Goal: Task Accomplishment & Management: Use online tool/utility

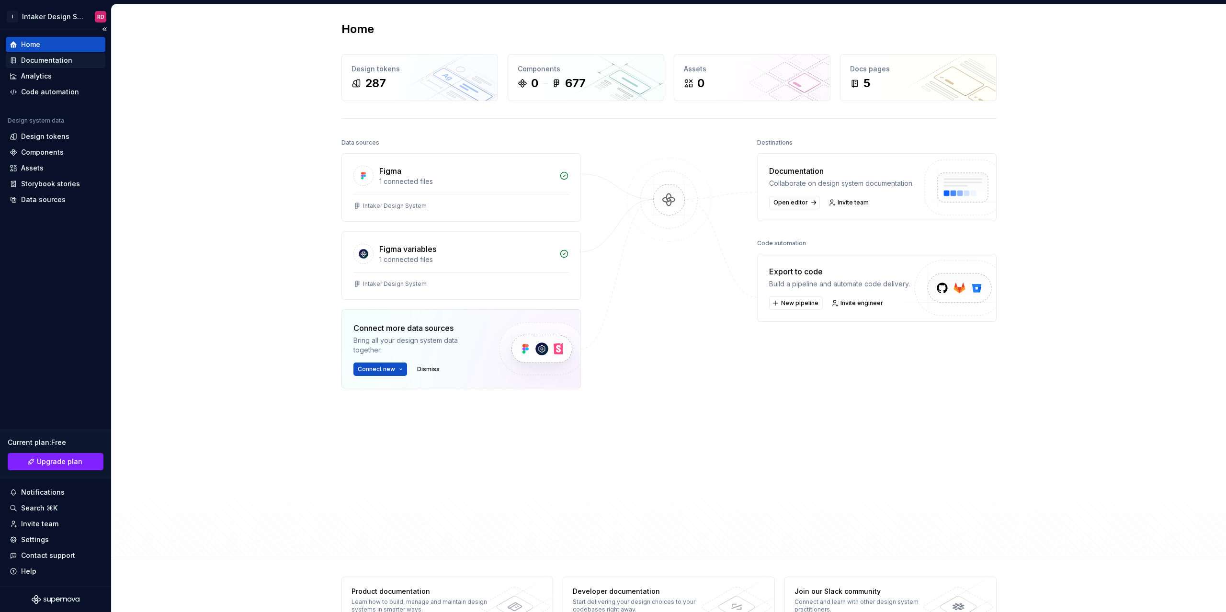
click at [56, 60] on div "Documentation" at bounding box center [46, 61] width 51 height 10
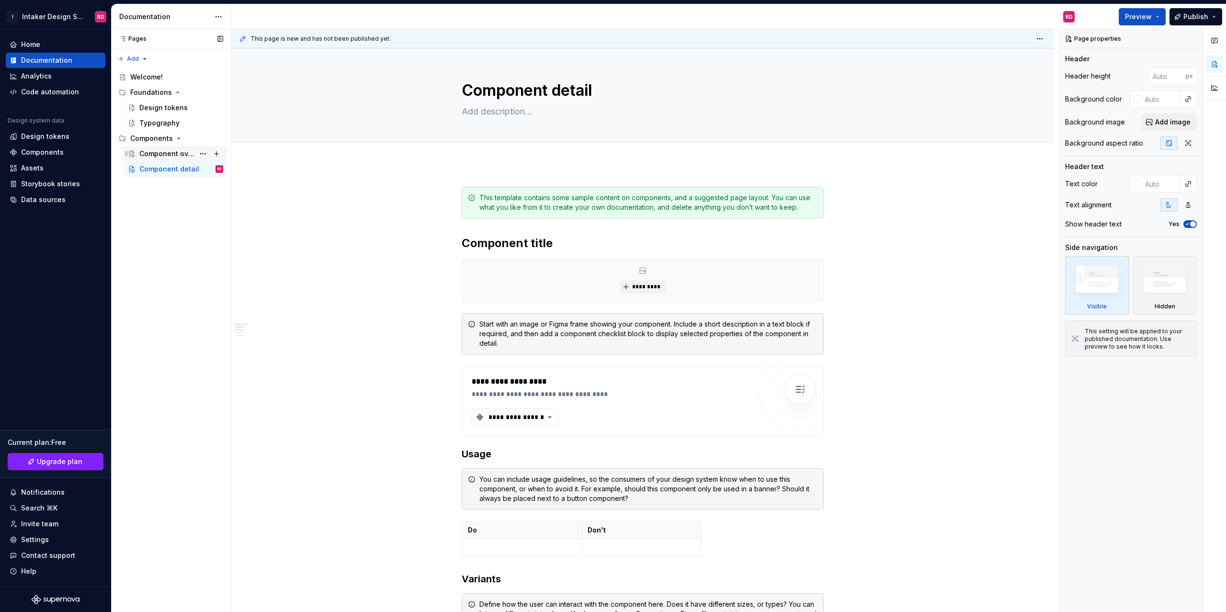
click at [179, 155] on div "Component overview" at bounding box center [166, 154] width 55 height 10
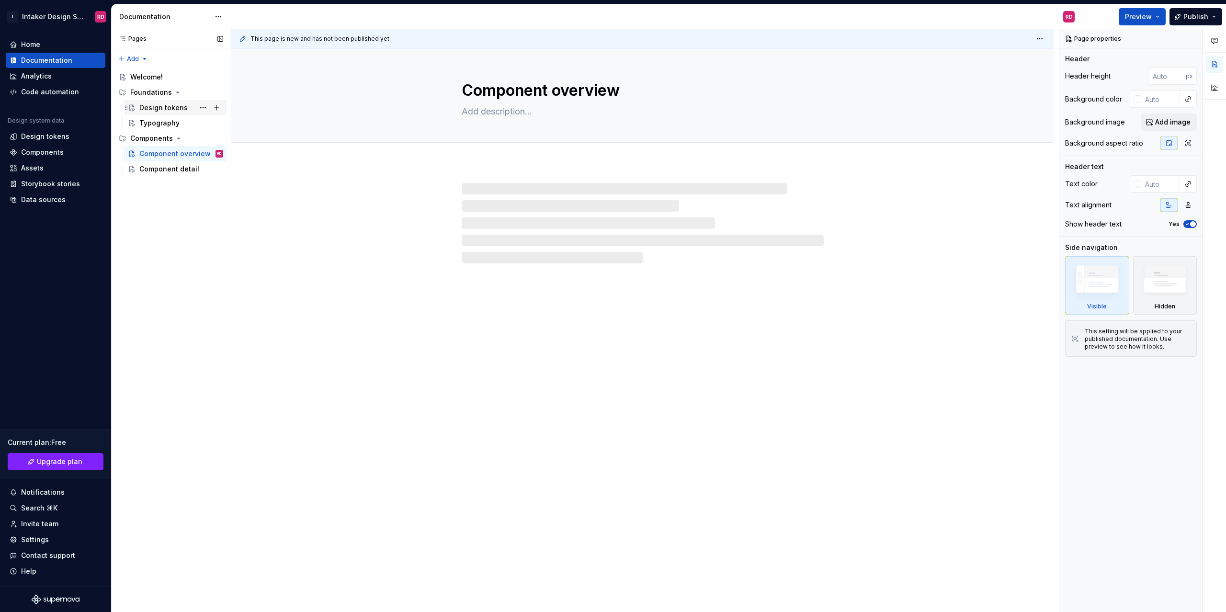
click at [153, 111] on div "Design tokens" at bounding box center [163, 108] width 48 height 10
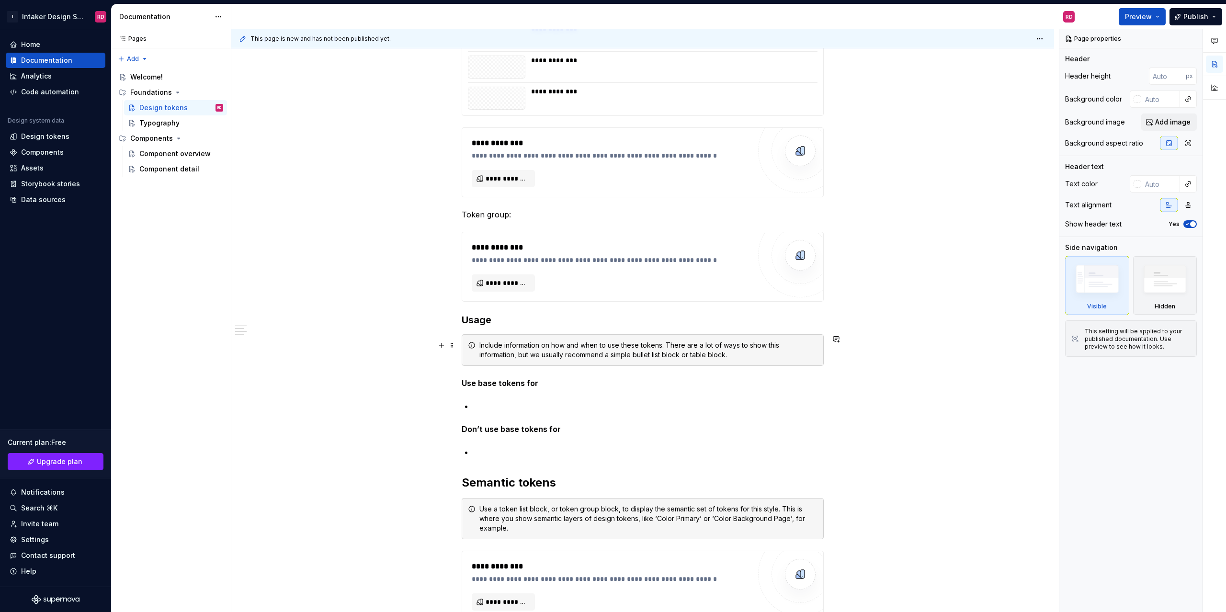
scroll to position [3436, 0]
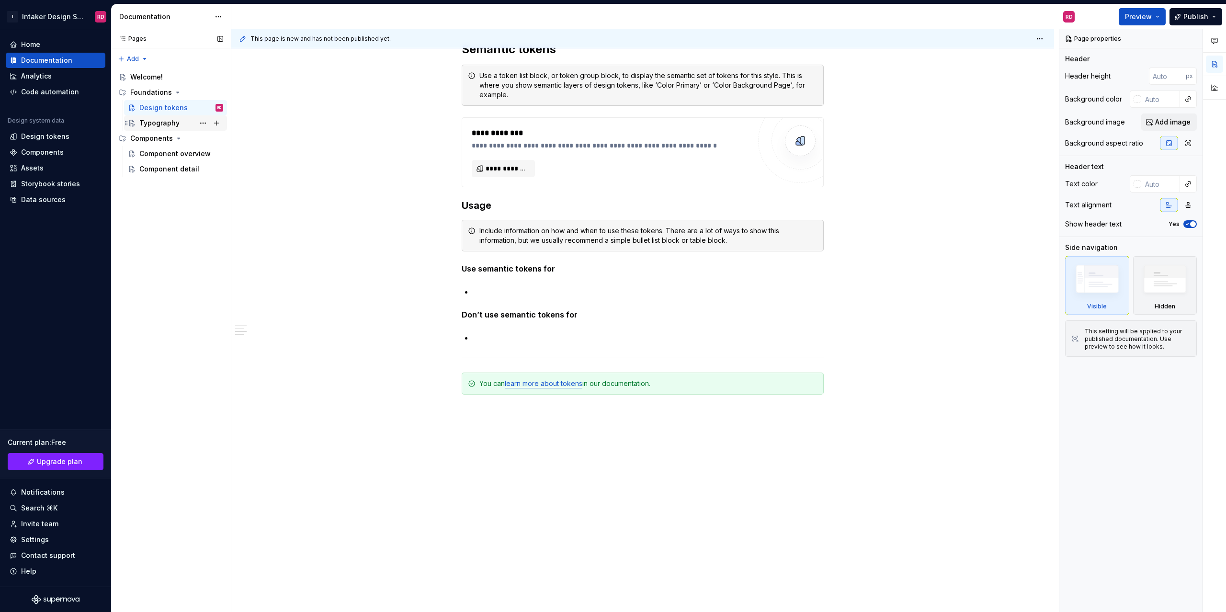
click at [158, 119] on div "Typography" at bounding box center [159, 123] width 40 height 10
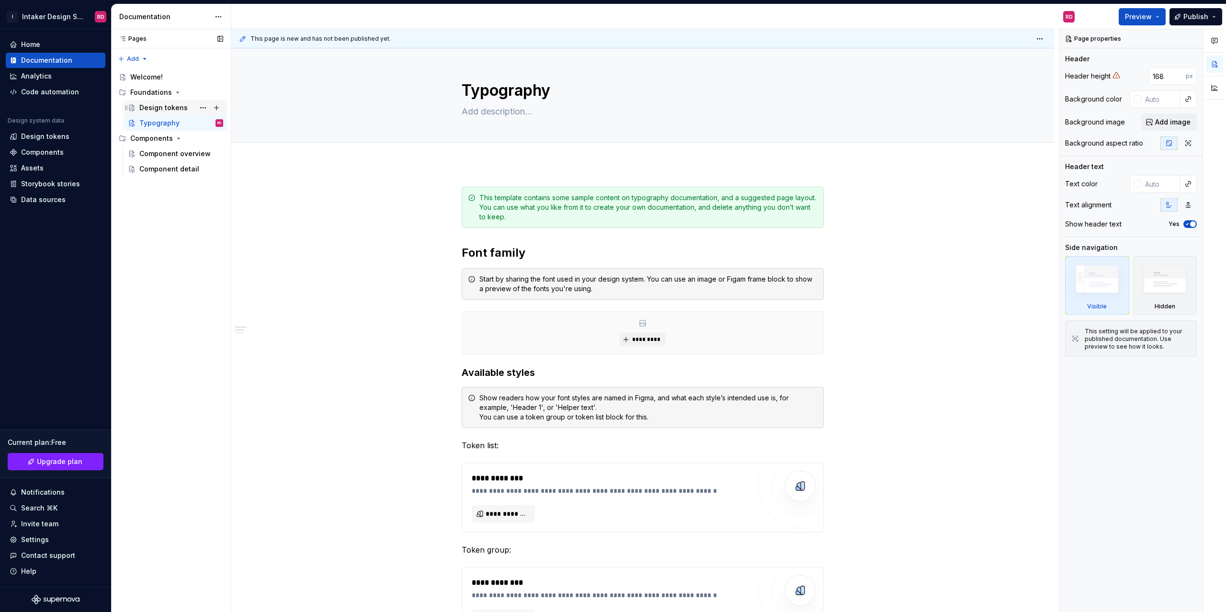
click at [157, 102] on div "Design tokens" at bounding box center [181, 107] width 84 height 13
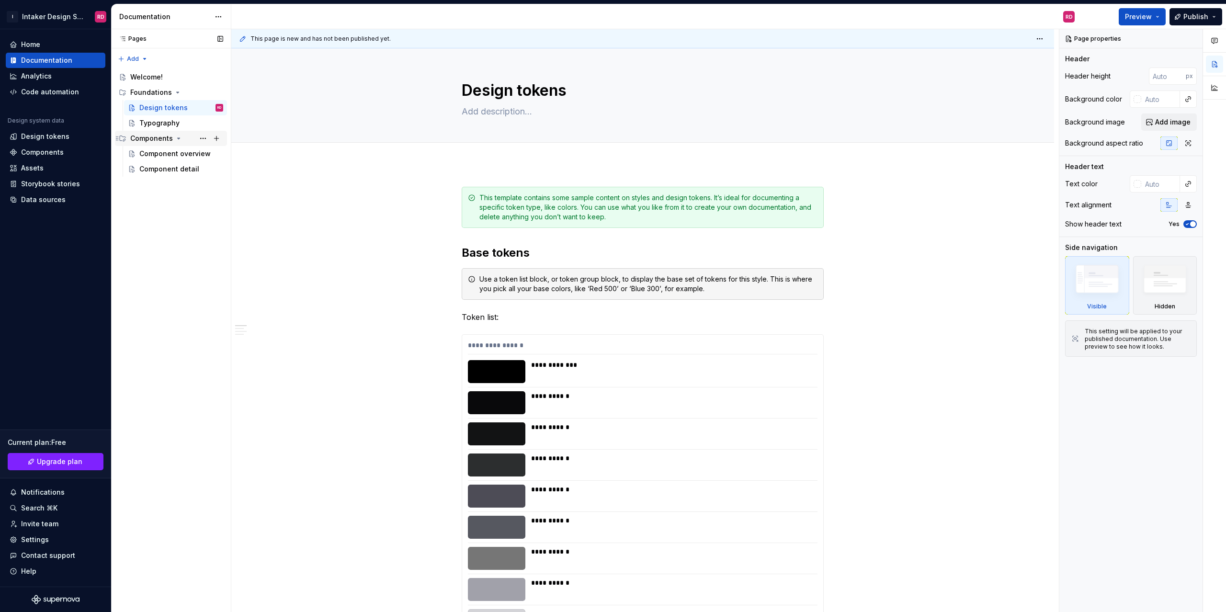
click at [155, 143] on div "Components" at bounding box center [176, 138] width 93 height 13
click at [157, 143] on div "Components" at bounding box center [151, 139] width 43 height 10
click at [156, 154] on div "Component overview" at bounding box center [166, 154] width 55 height 10
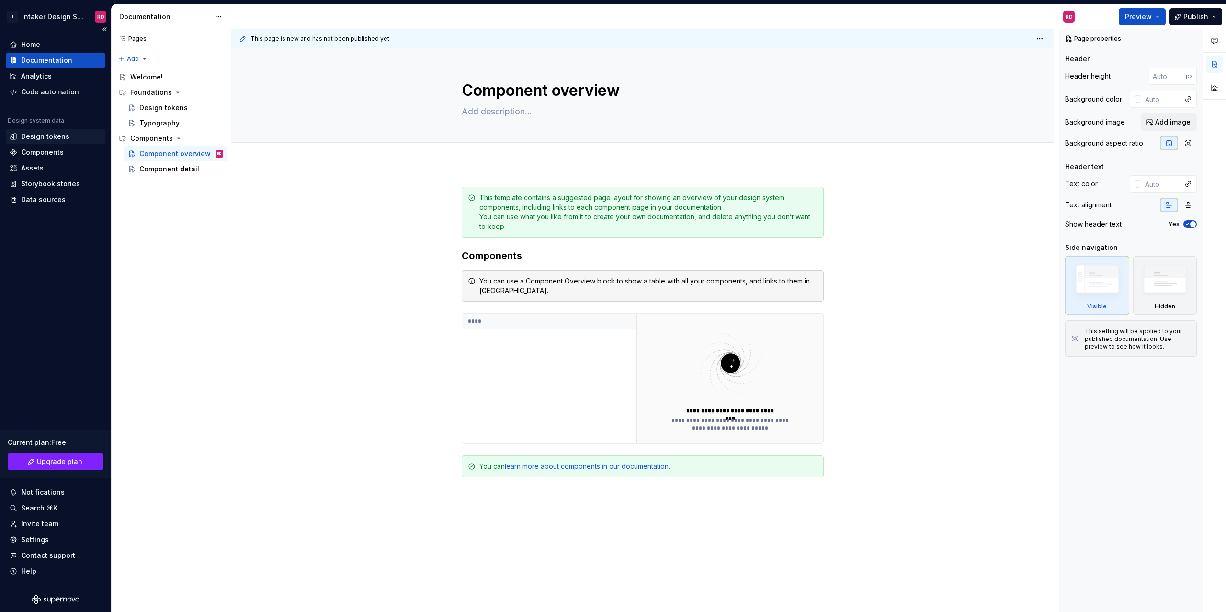
type textarea "*"
click at [52, 139] on div "Design tokens" at bounding box center [45, 137] width 48 height 10
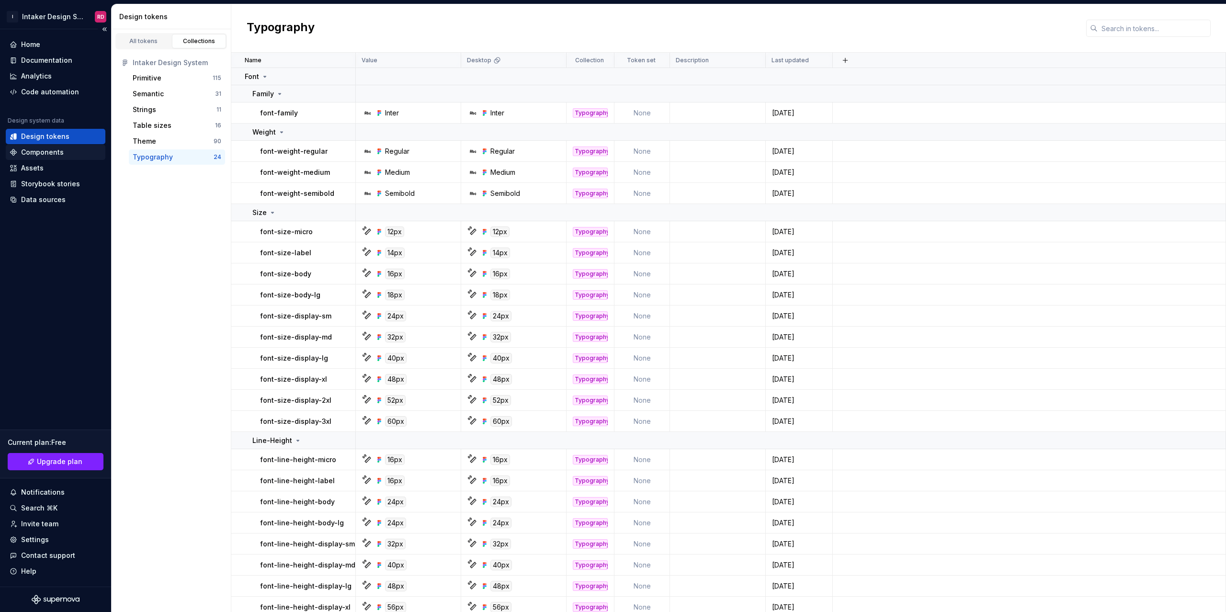
click at [61, 147] on div "Components" at bounding box center [56, 152] width 100 height 15
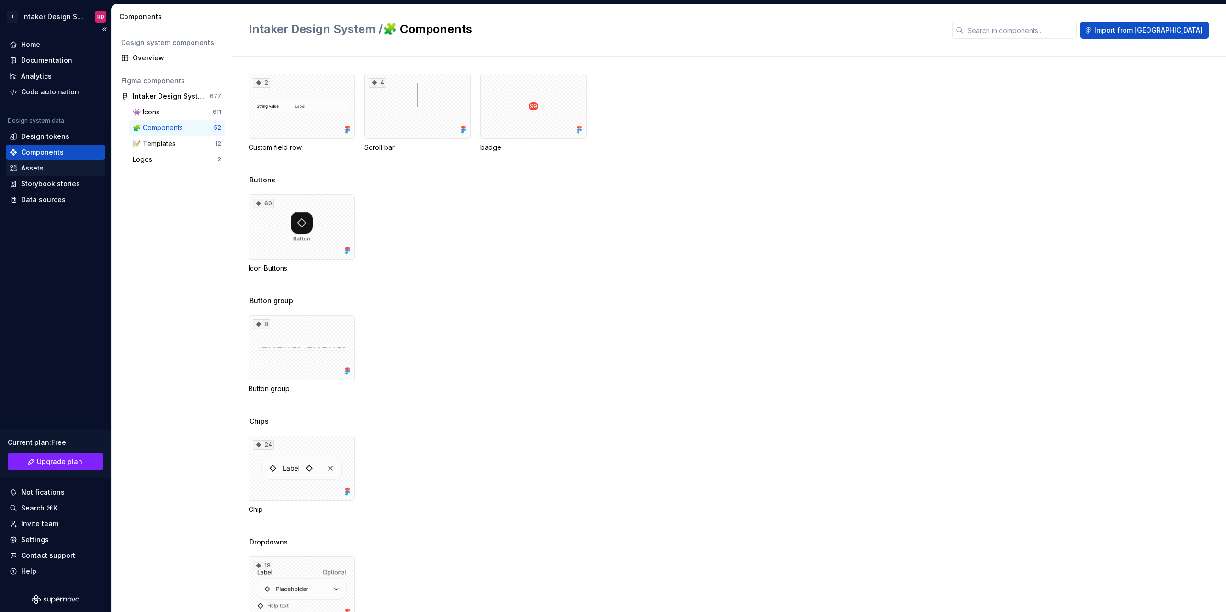
click at [40, 162] on div "Assets" at bounding box center [56, 167] width 100 height 15
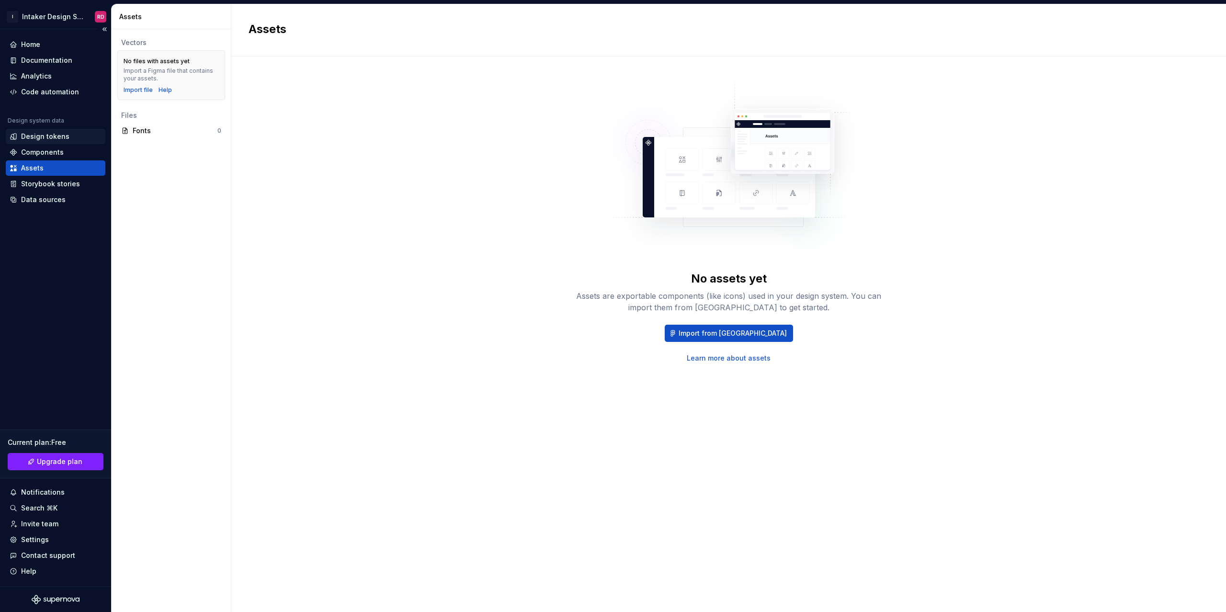
click at [45, 140] on div "Design tokens" at bounding box center [45, 137] width 48 height 10
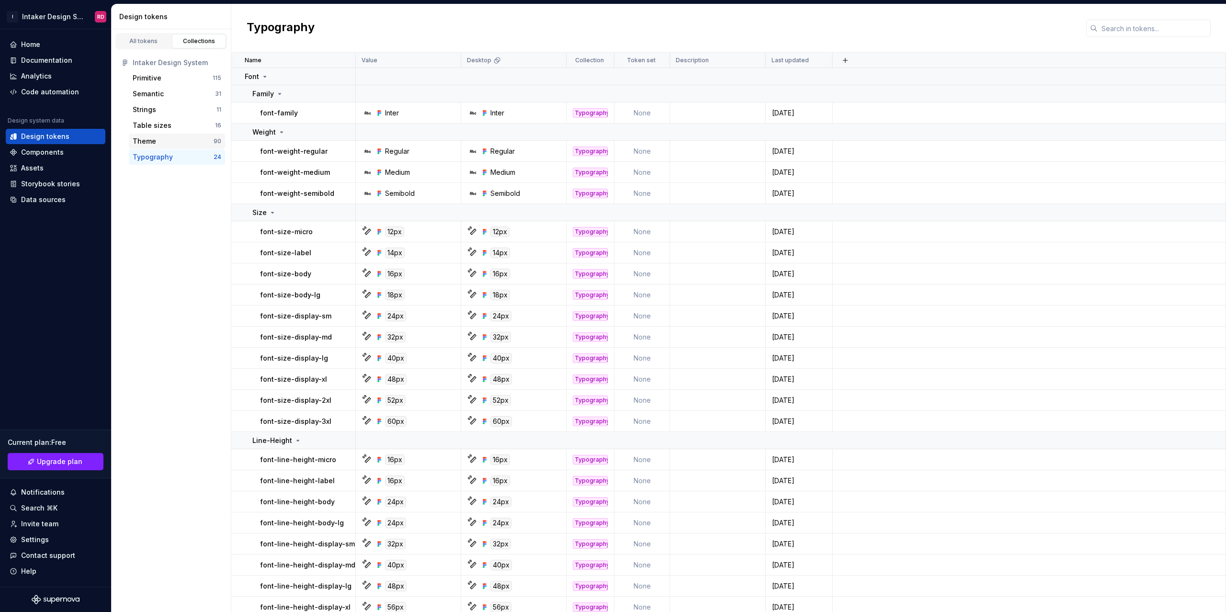
click at [150, 135] on div "Theme 90" at bounding box center [177, 141] width 96 height 15
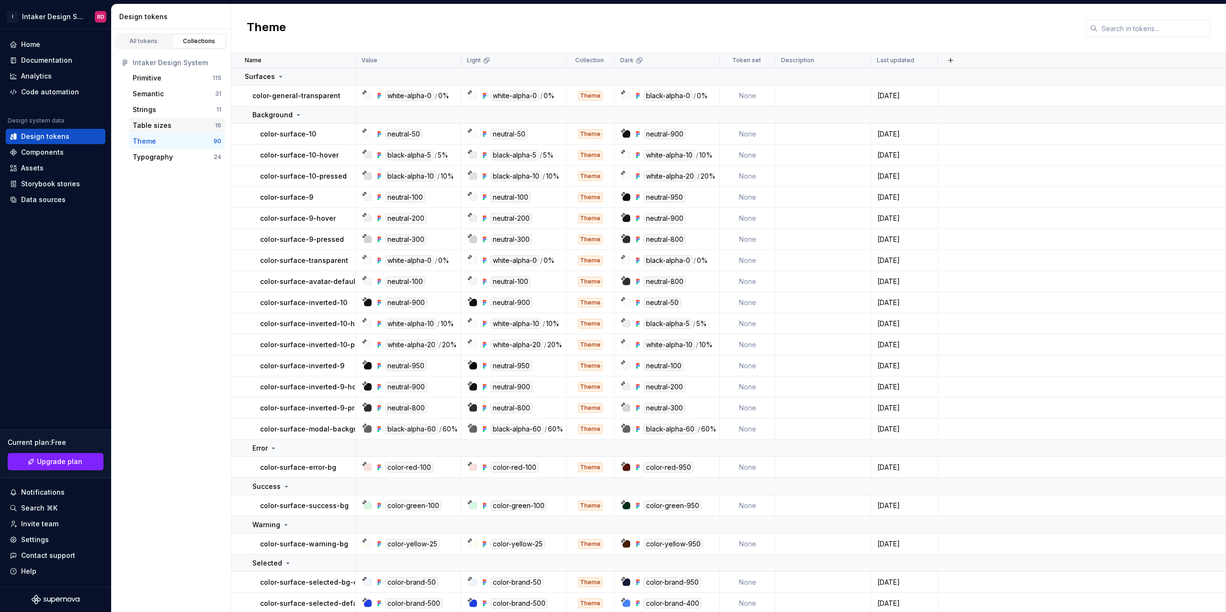
click at [150, 127] on div "Table sizes" at bounding box center [152, 126] width 39 height 10
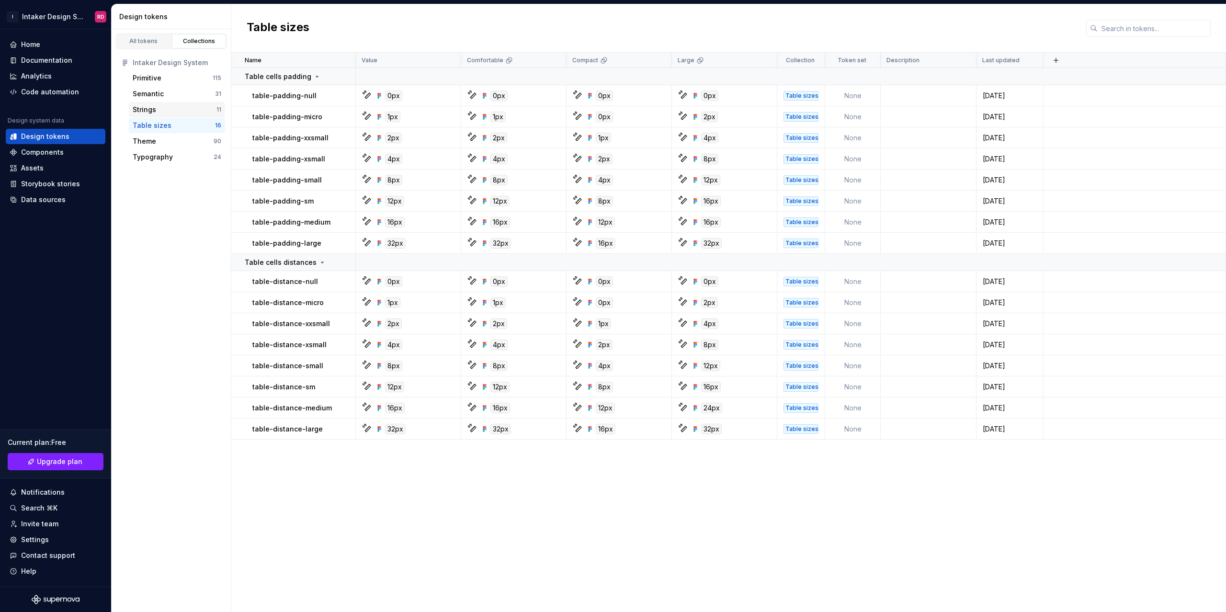
click at [150, 112] on div "Strings" at bounding box center [144, 110] width 23 height 10
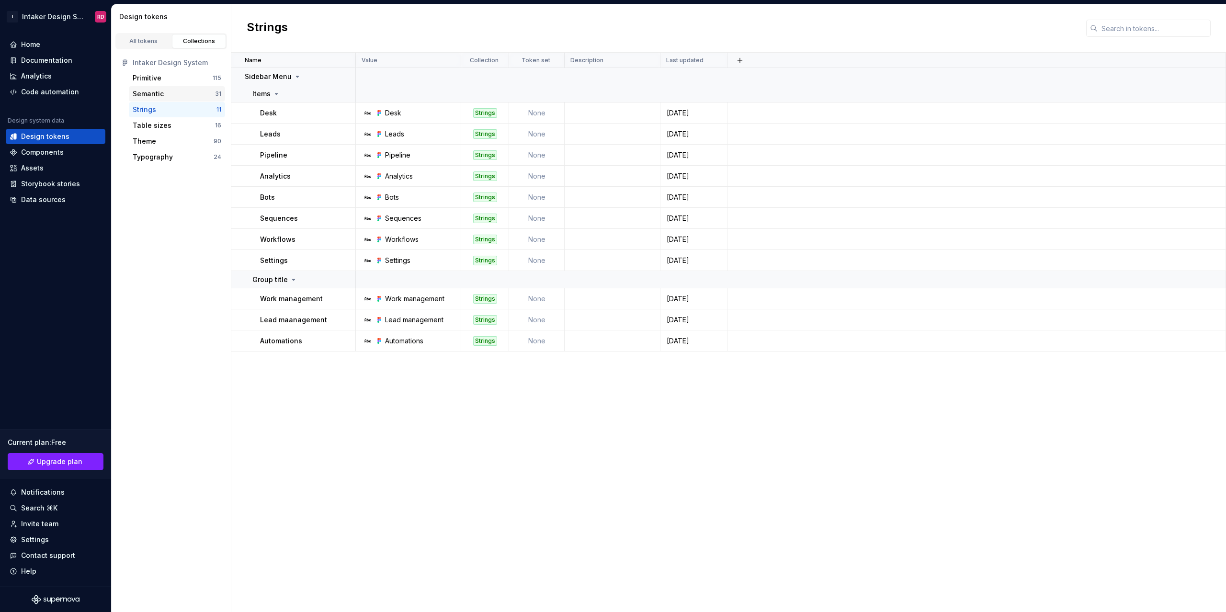
click at [149, 96] on div "Semantic" at bounding box center [148, 94] width 31 height 10
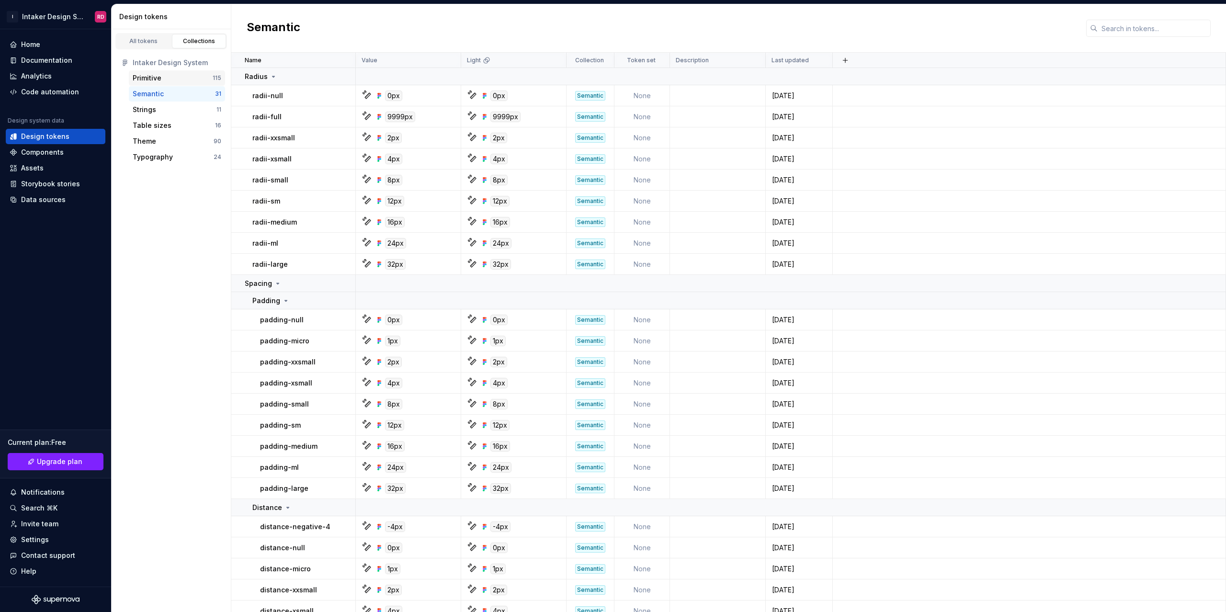
click at [150, 84] on div "Primitive 115" at bounding box center [177, 77] width 96 height 15
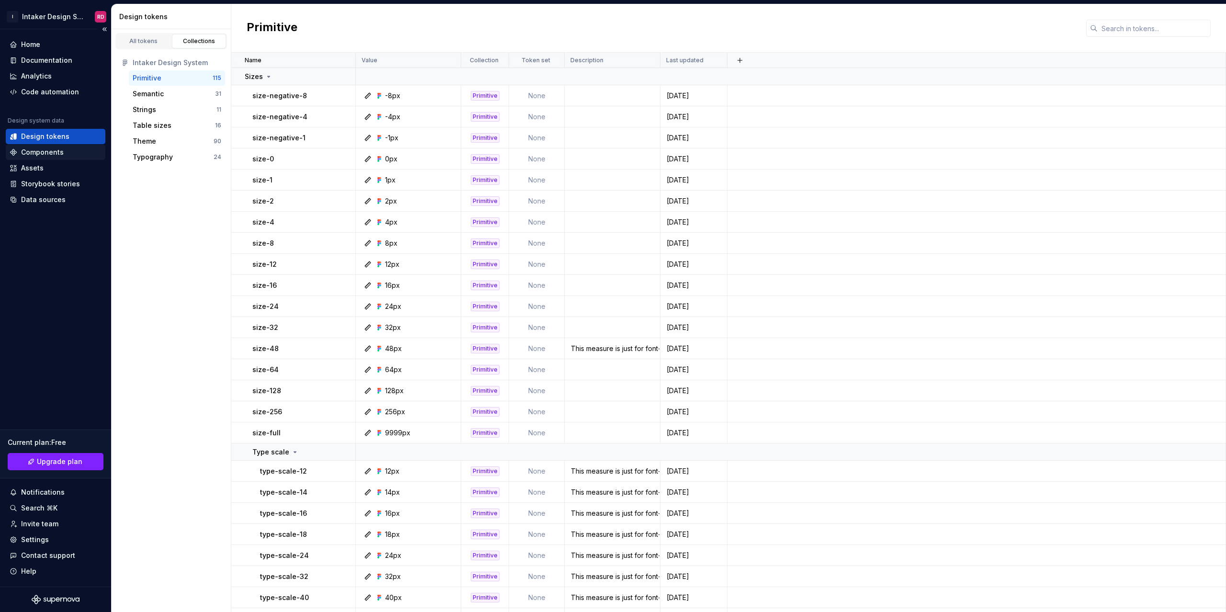
click at [48, 153] on div "Components" at bounding box center [42, 152] width 43 height 10
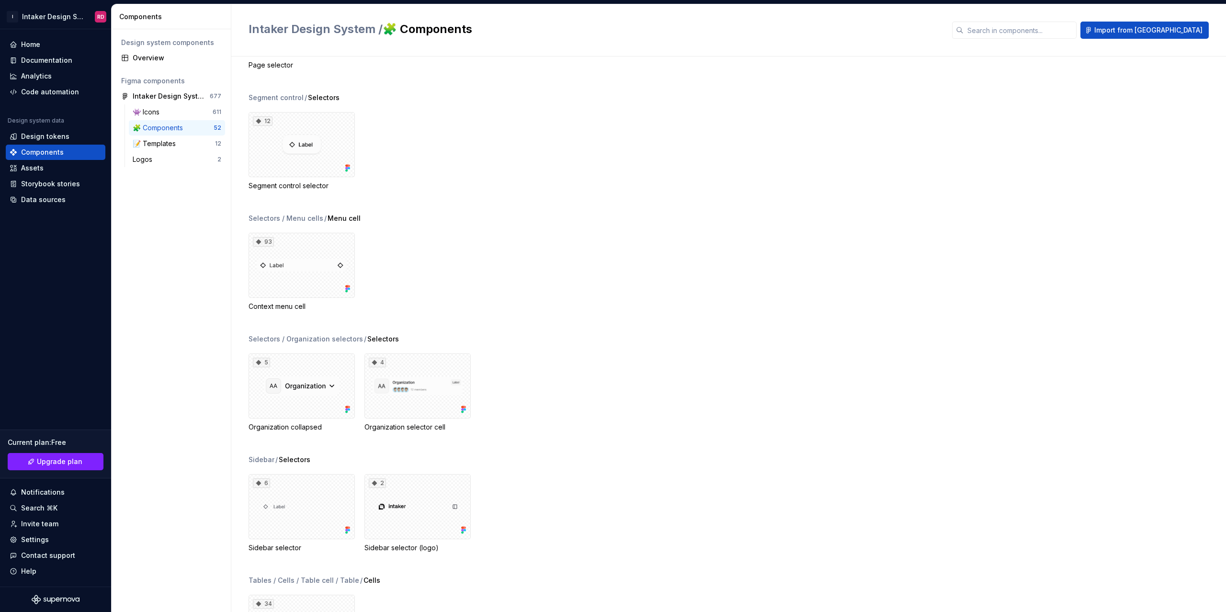
scroll to position [2722, 0]
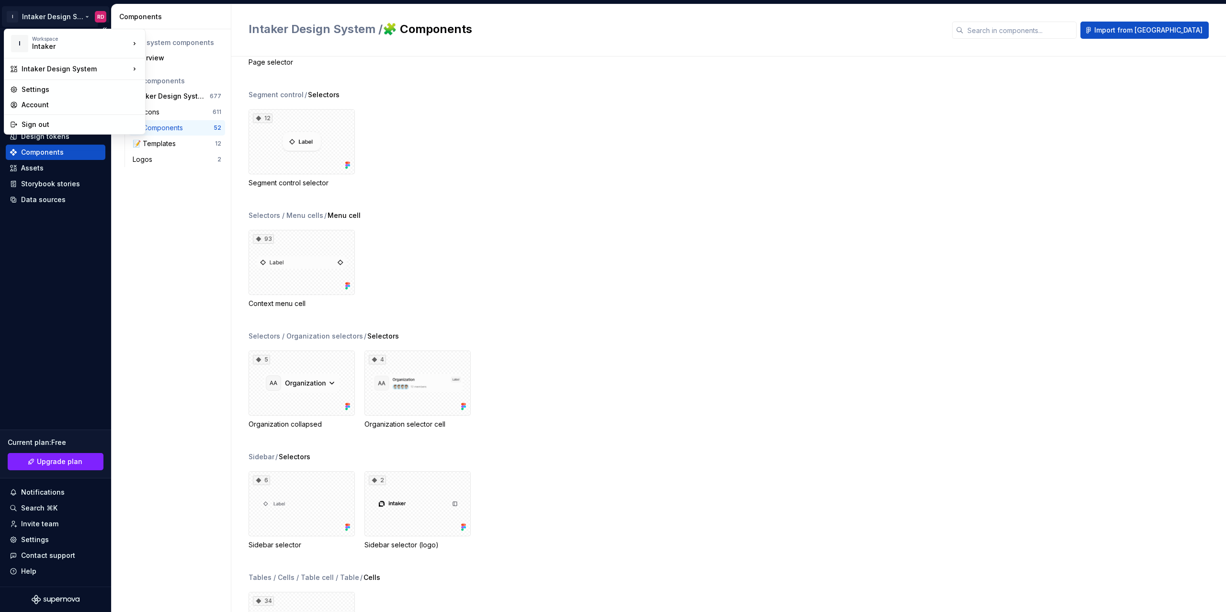
click at [86, 16] on html "I Intaker Design System RD Home Documentation Analytics Code automation Design …" at bounding box center [613, 306] width 1226 height 612
click at [30, 90] on div "Settings" at bounding box center [81, 90] width 118 height 10
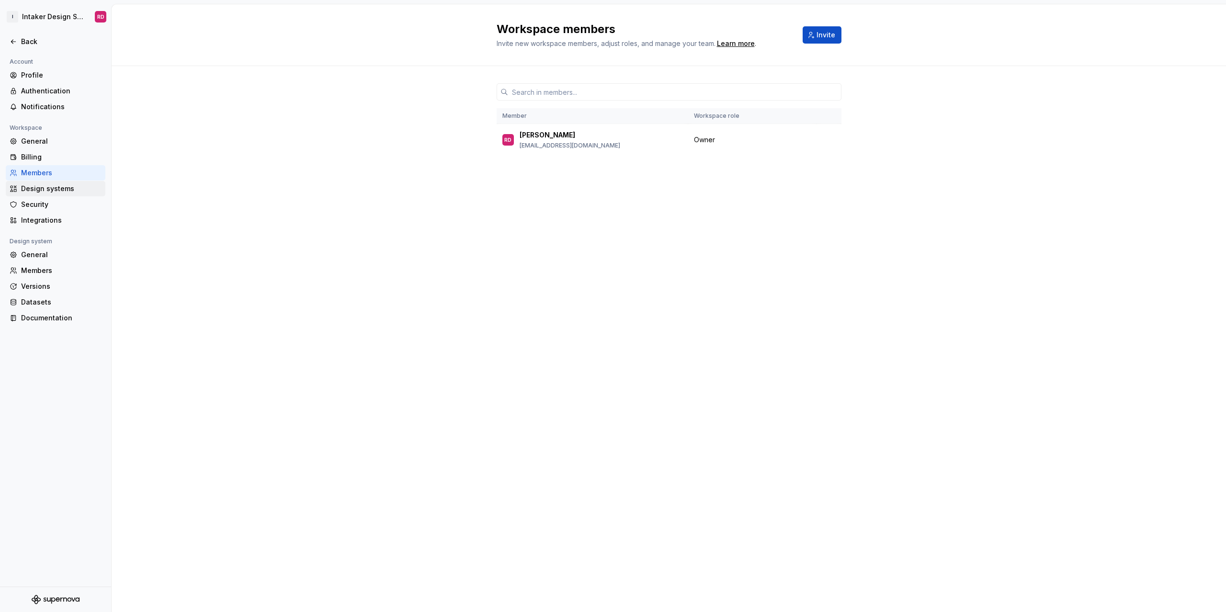
click at [35, 188] on div "Design systems" at bounding box center [61, 189] width 80 height 10
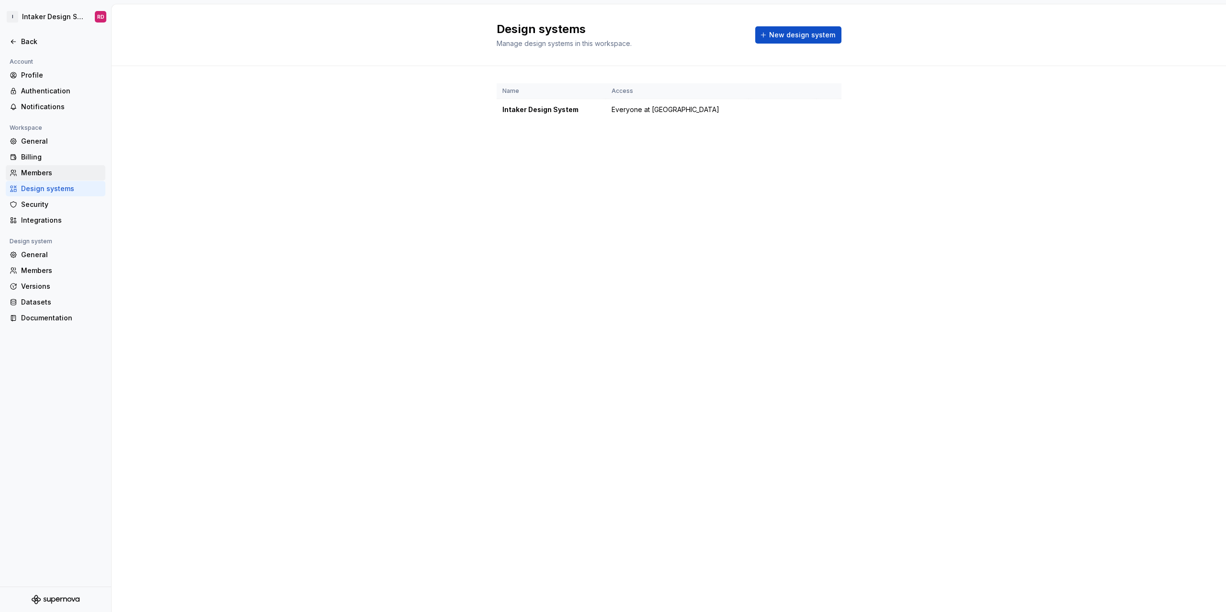
click at [38, 175] on div "Members" at bounding box center [61, 173] width 80 height 10
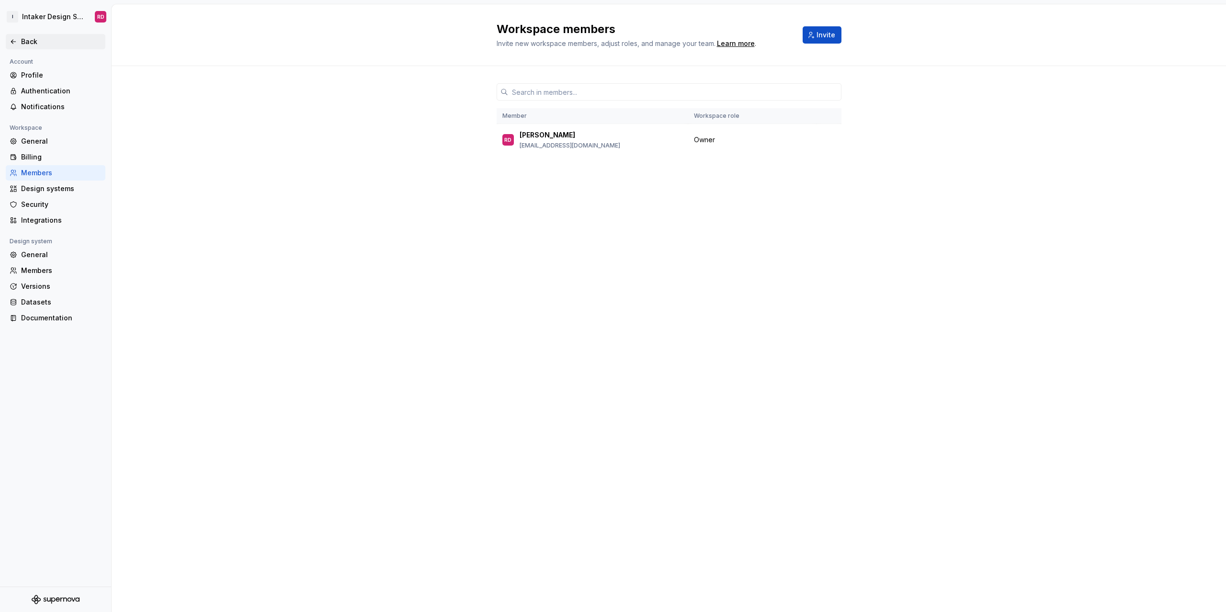
click at [30, 41] on div "Back" at bounding box center [61, 42] width 80 height 10
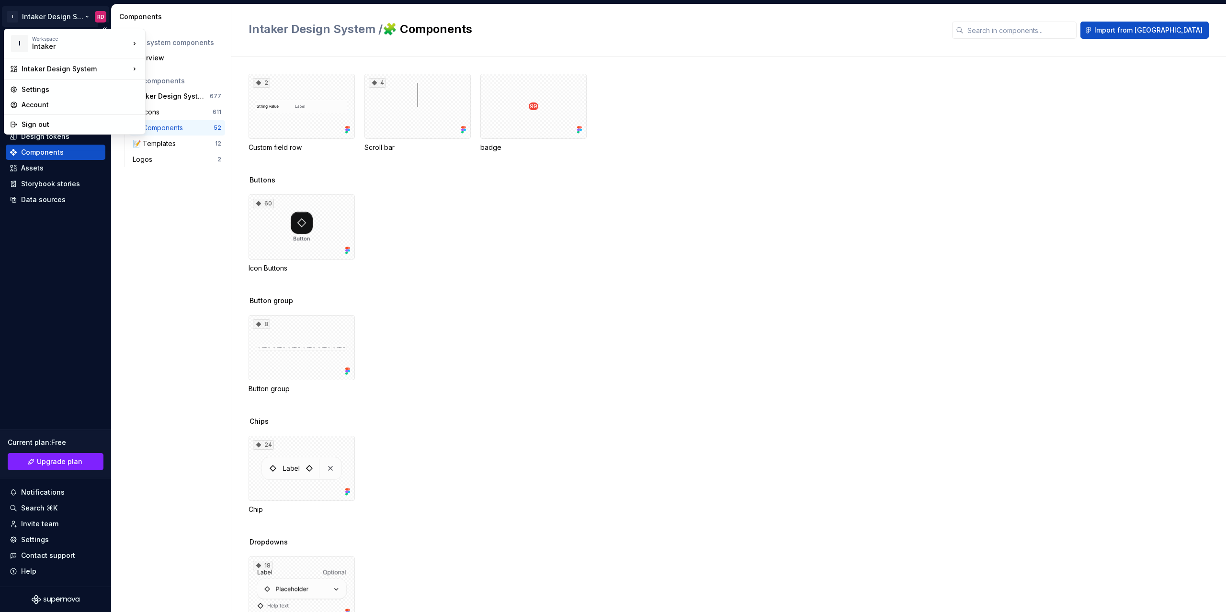
click at [34, 14] on html "I Intaker Design System RD Home Documentation Analytics Code automation Design …" at bounding box center [613, 306] width 1226 height 612
click at [45, 89] on div "Settings" at bounding box center [81, 90] width 118 height 10
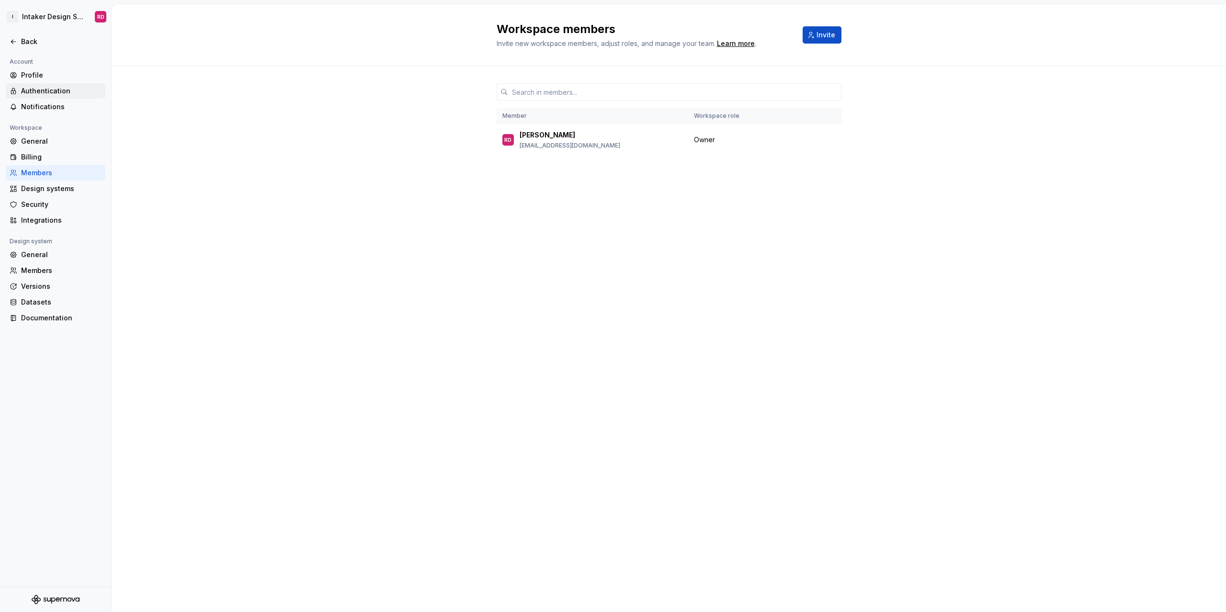
click at [68, 93] on div "Authentication" at bounding box center [61, 91] width 80 height 10
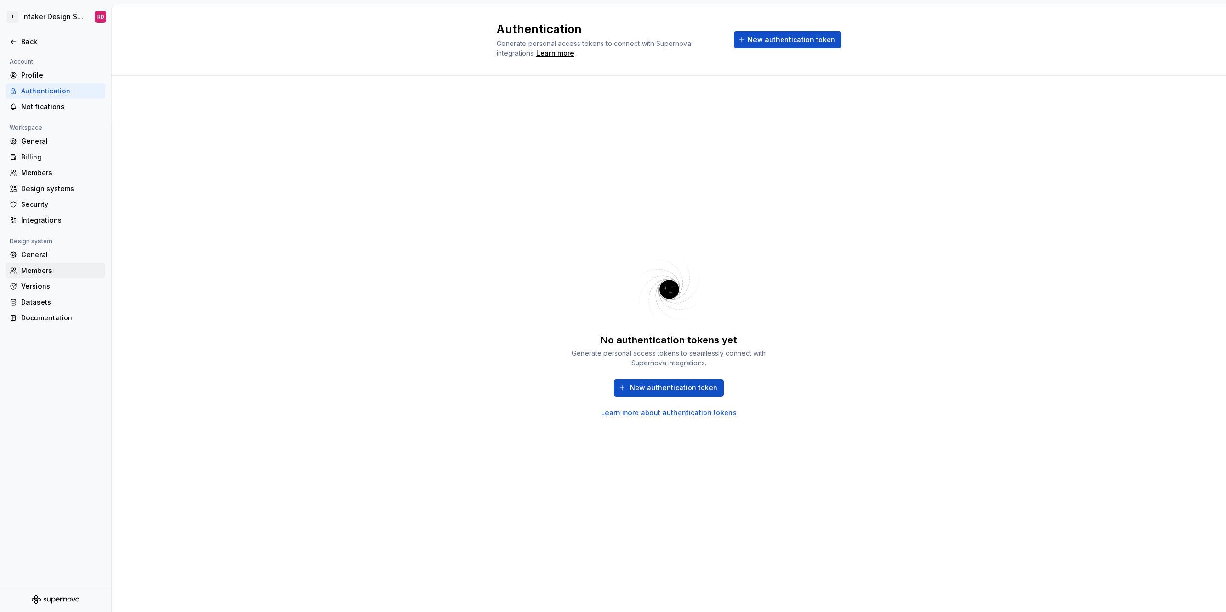
click at [44, 272] on div "Members" at bounding box center [61, 271] width 80 height 10
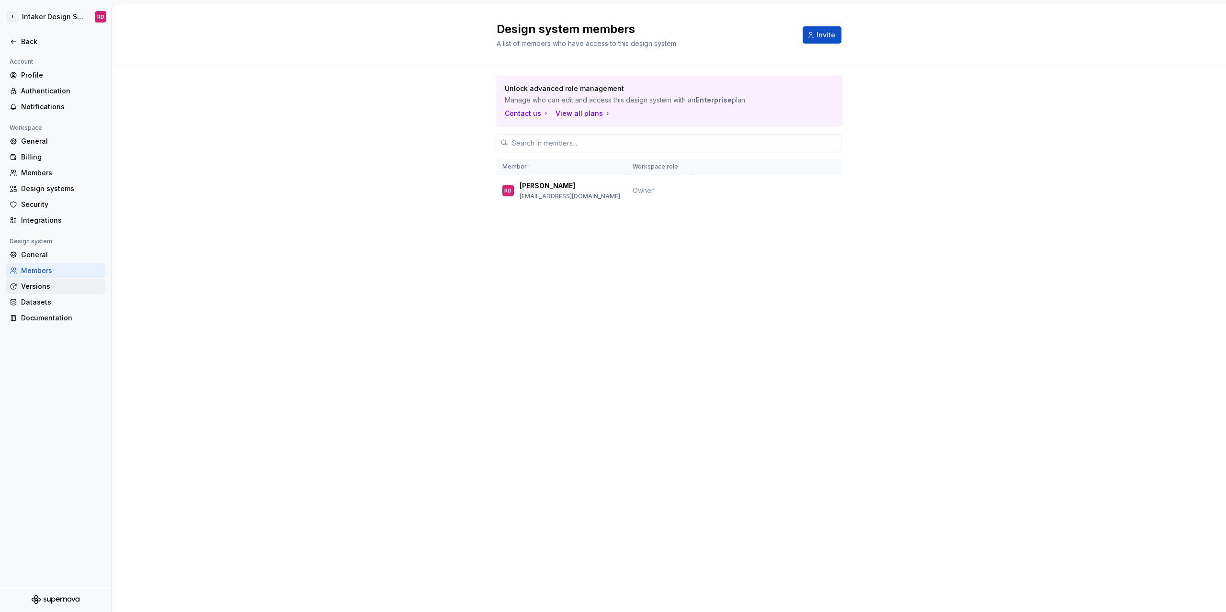
click at [45, 285] on div "Versions" at bounding box center [61, 287] width 80 height 10
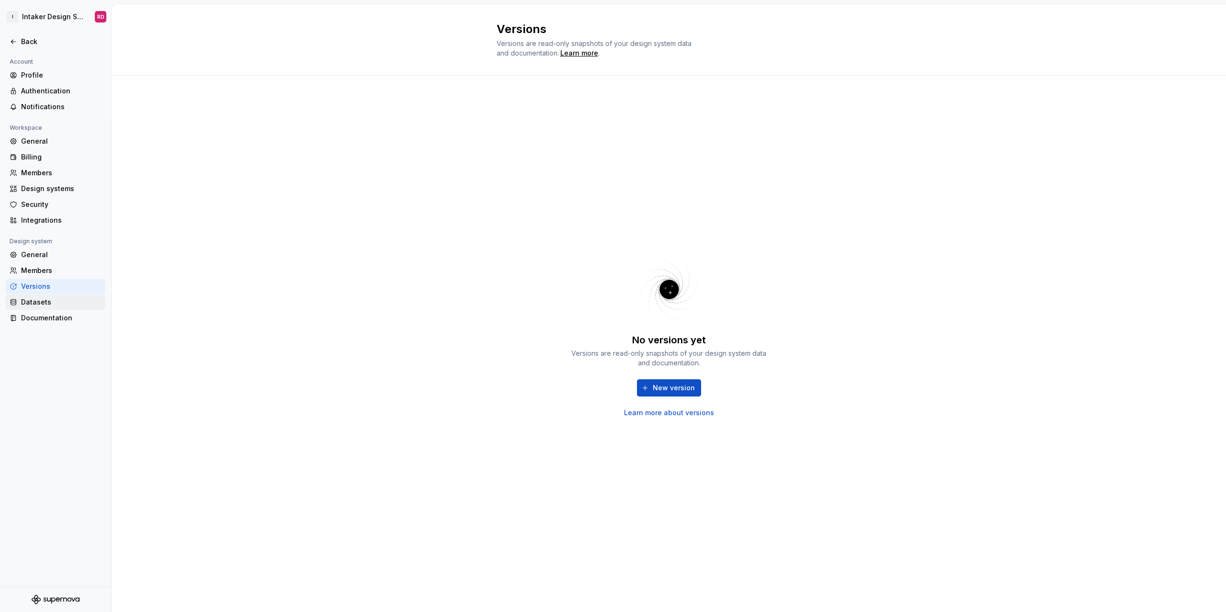
click at [43, 303] on div "Datasets" at bounding box center [61, 302] width 80 height 10
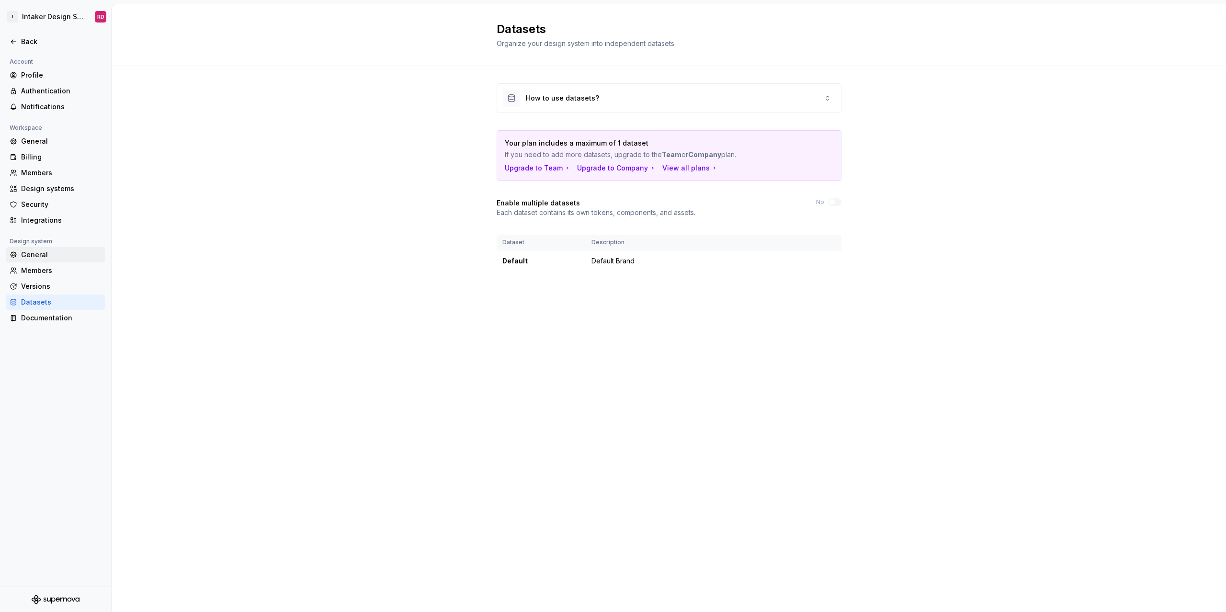
click at [43, 258] on div "General" at bounding box center [61, 255] width 80 height 10
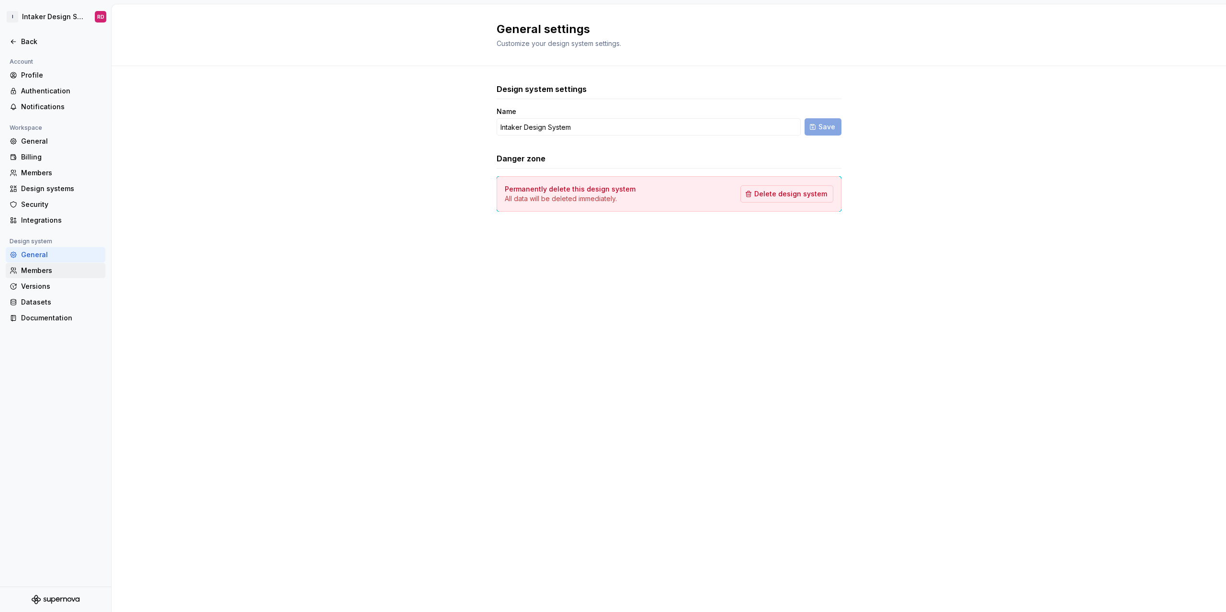
click at [43, 269] on div "Members" at bounding box center [61, 271] width 80 height 10
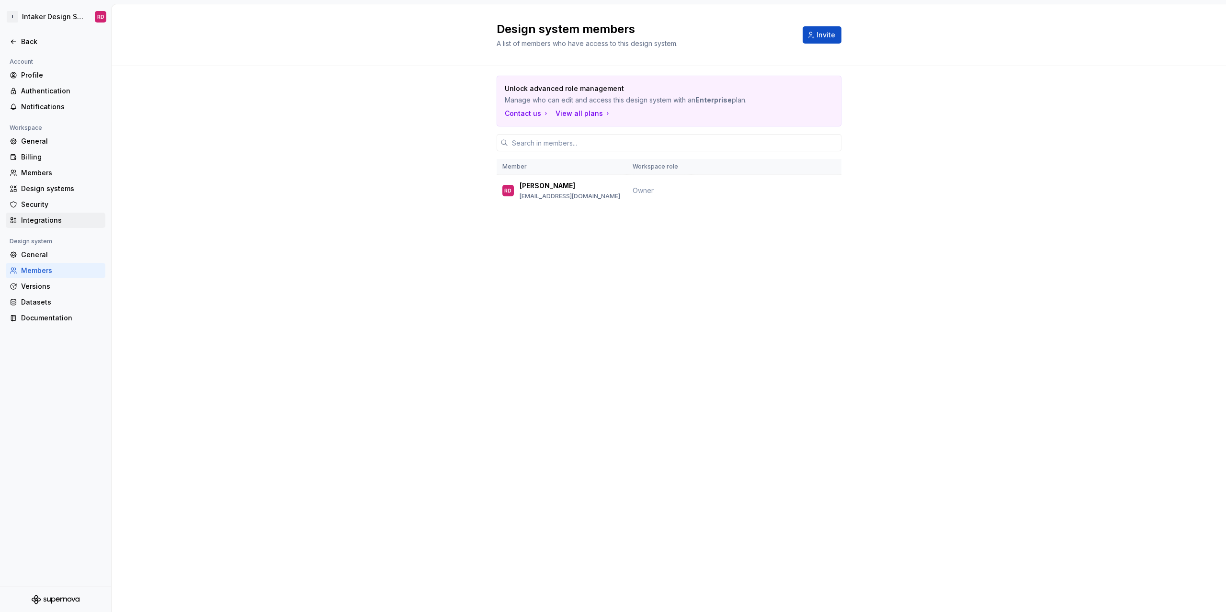
click at [42, 228] on div "Integrations" at bounding box center [56, 220] width 100 height 15
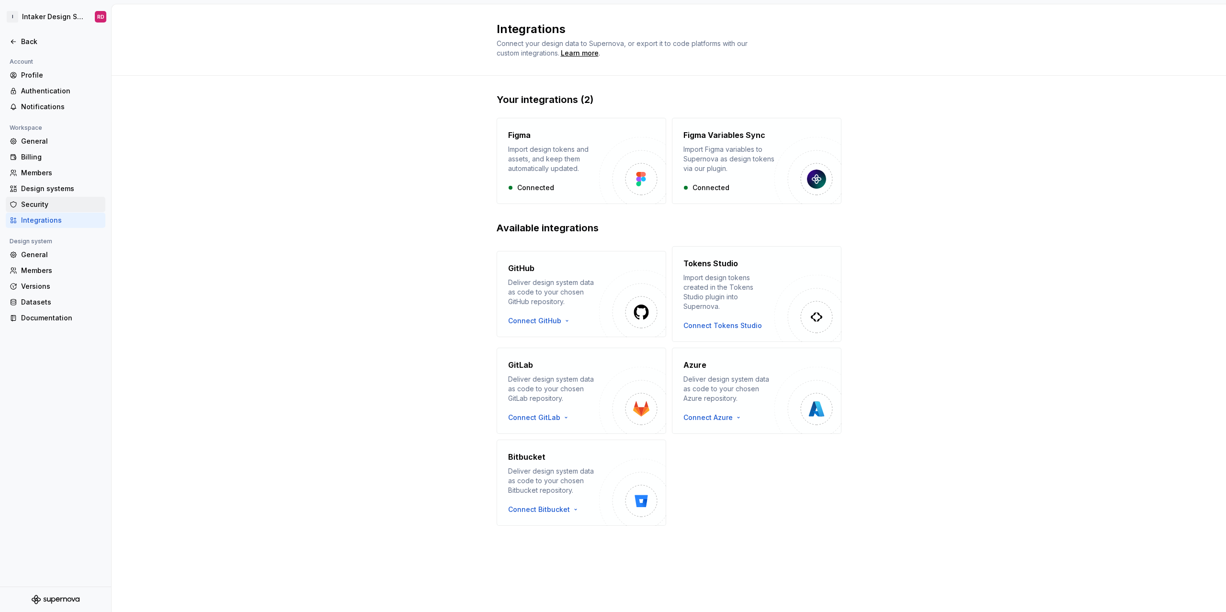
click at [42, 206] on div "Security" at bounding box center [61, 205] width 80 height 10
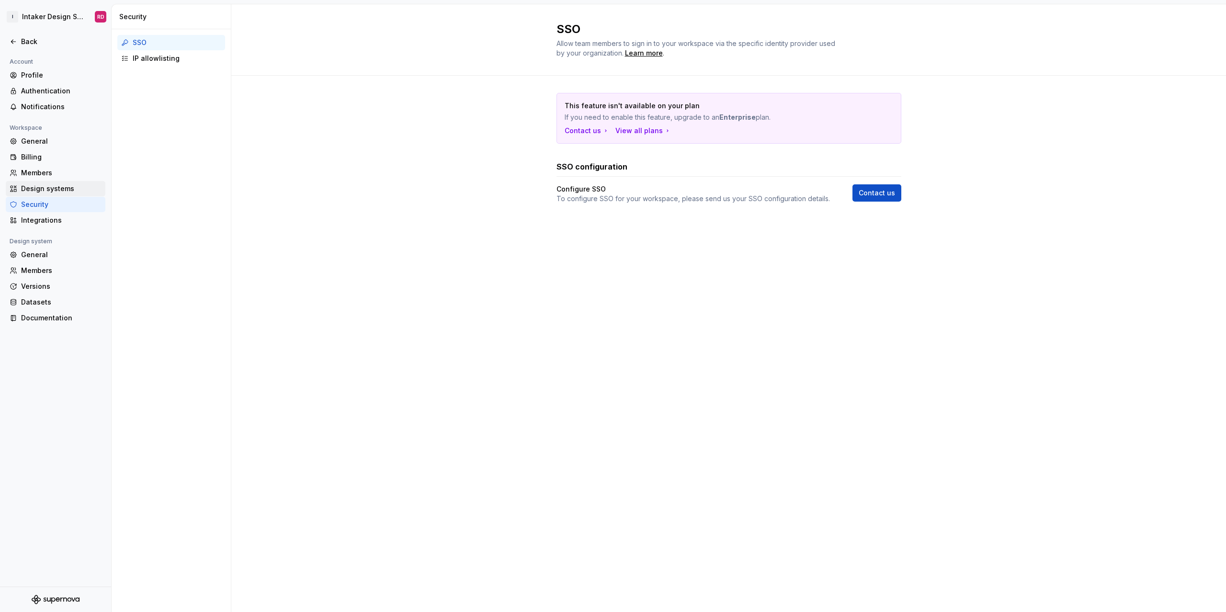
click at [42, 191] on div "Design systems" at bounding box center [61, 189] width 80 height 10
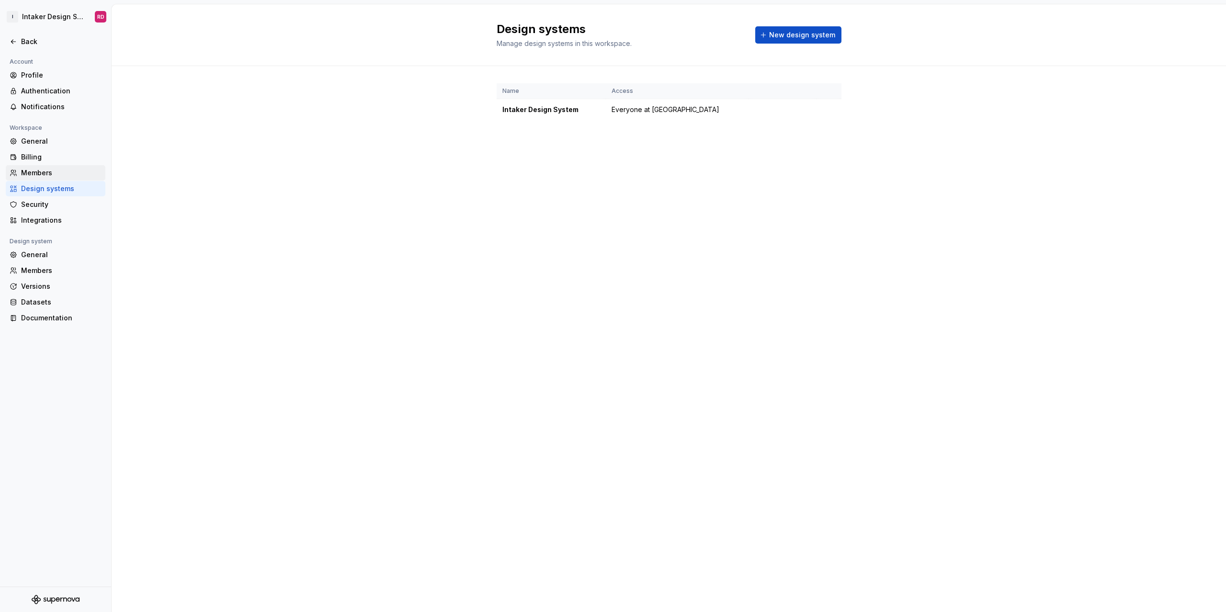
click at [42, 171] on div "Members" at bounding box center [61, 173] width 80 height 10
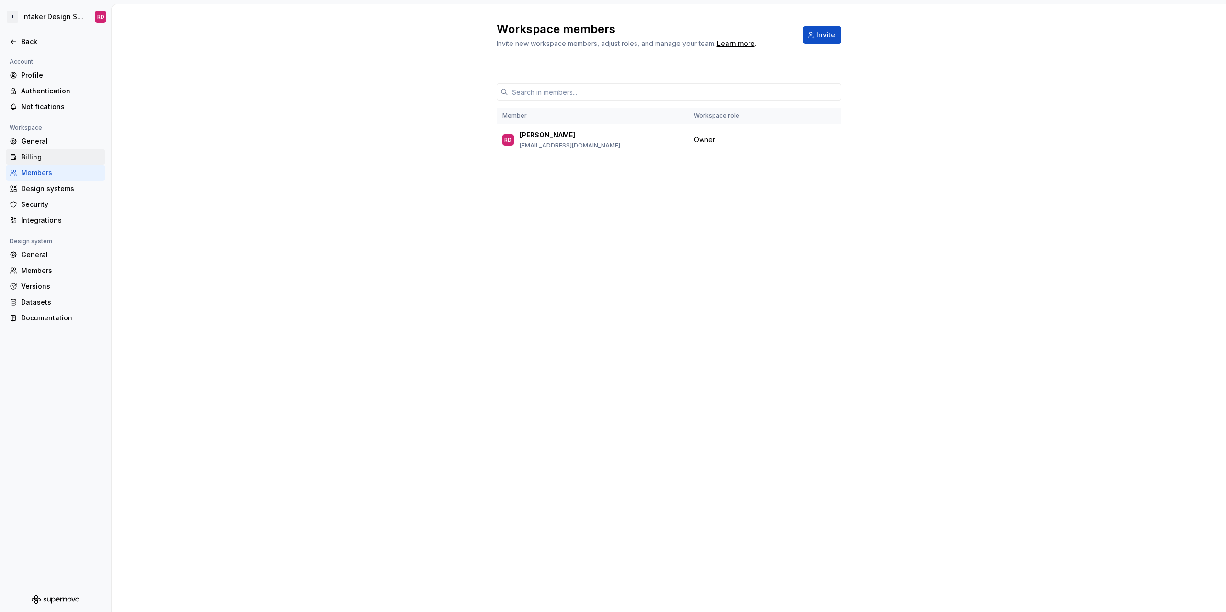
click at [46, 155] on div "Billing" at bounding box center [61, 157] width 80 height 10
click at [47, 143] on div "General" at bounding box center [61, 141] width 80 height 10
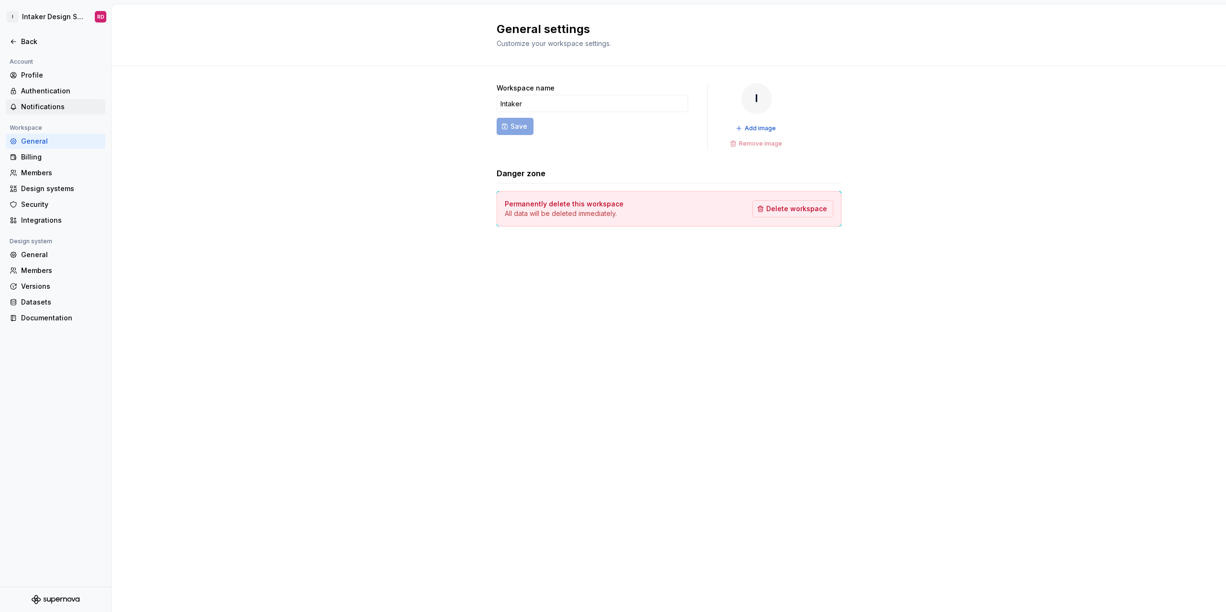
click at [55, 109] on div "Notifications" at bounding box center [61, 107] width 80 height 10
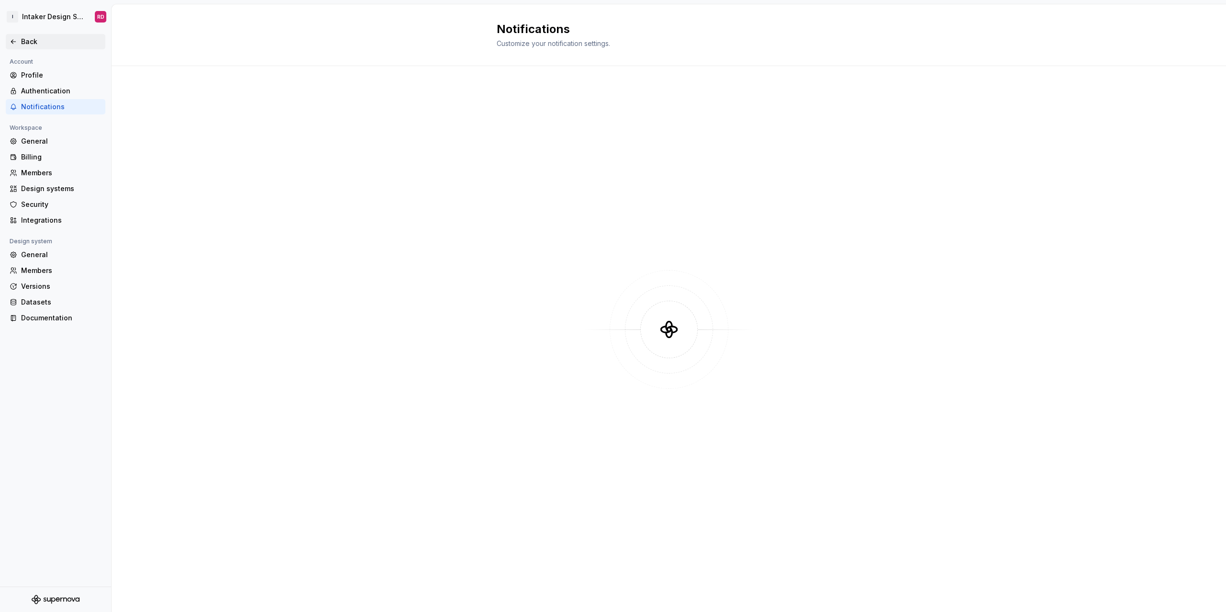
click at [29, 43] on div "Back" at bounding box center [61, 42] width 80 height 10
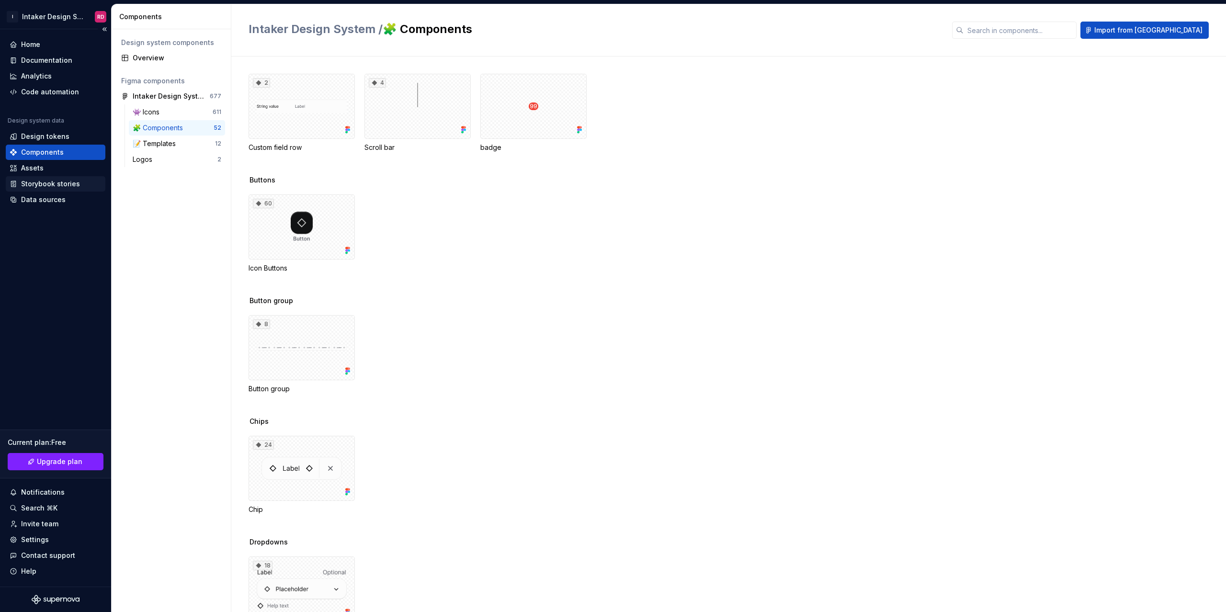
click at [53, 184] on div "Storybook stories" at bounding box center [50, 184] width 59 height 10
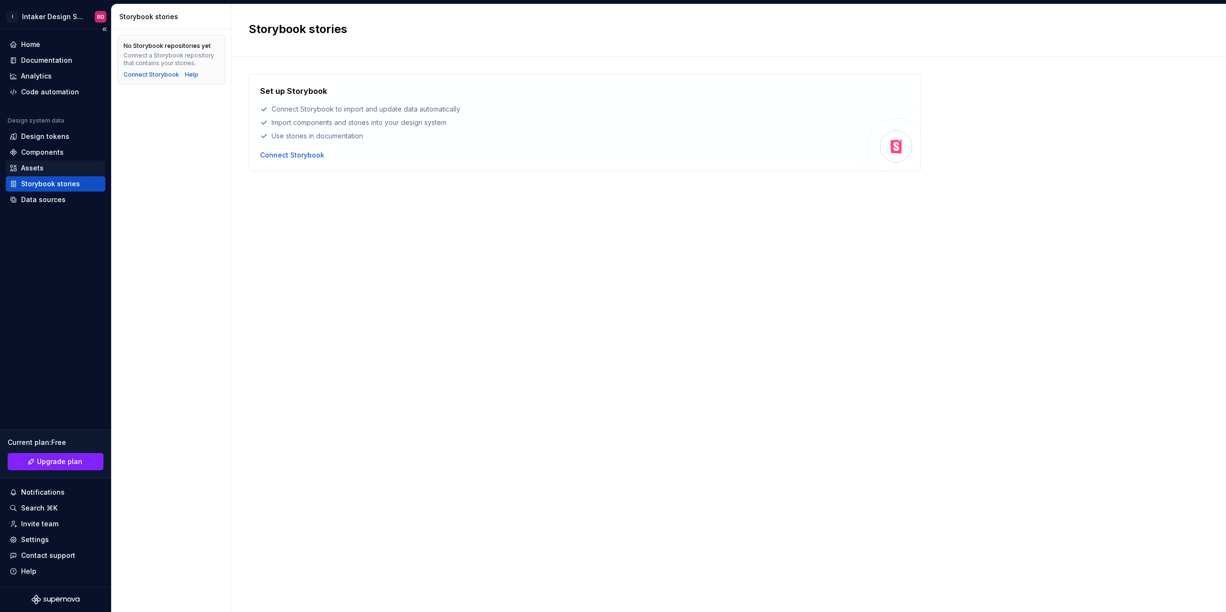
click at [40, 165] on div "Assets" at bounding box center [32, 168] width 23 height 10
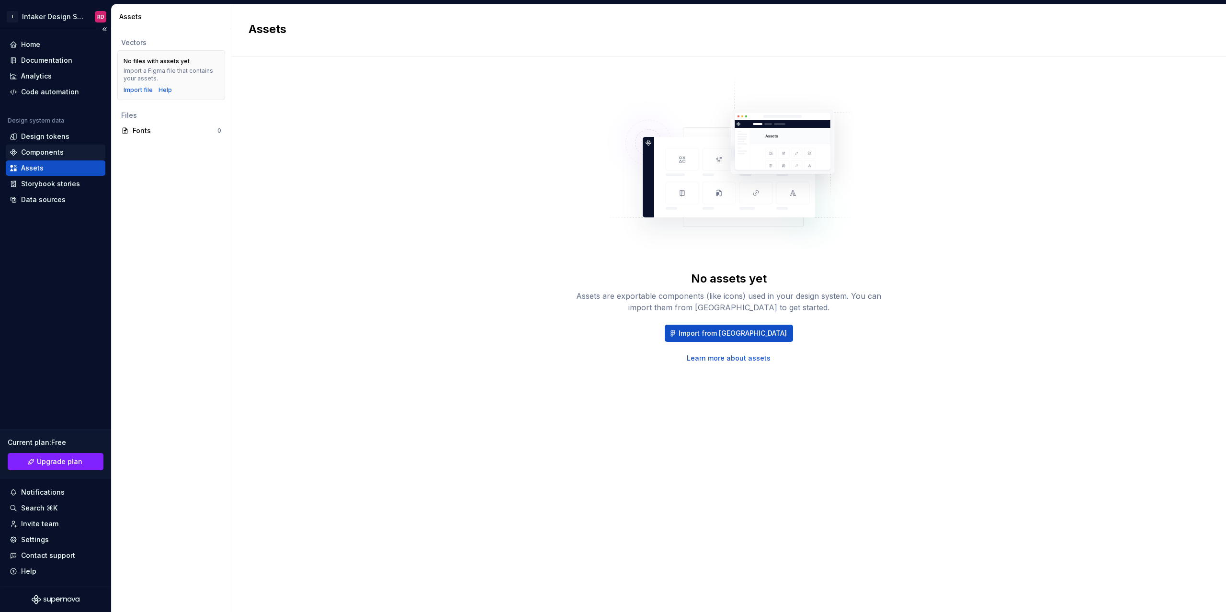
click at [45, 153] on div "Components" at bounding box center [42, 152] width 43 height 10
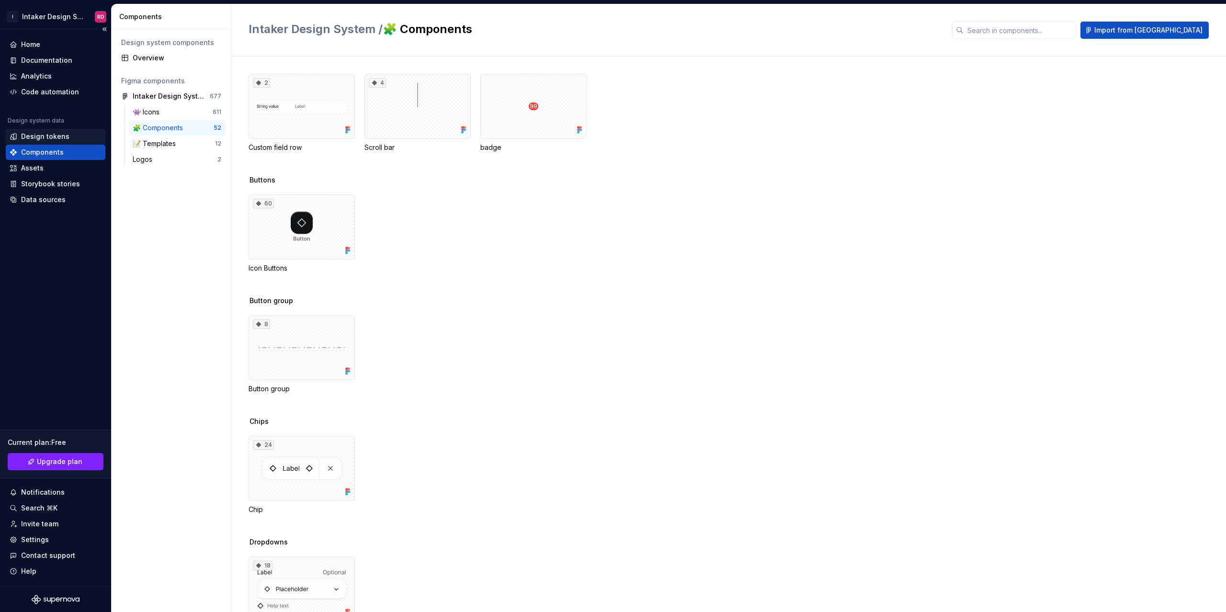
click at [86, 141] on div "Design tokens" at bounding box center [56, 137] width 92 height 10
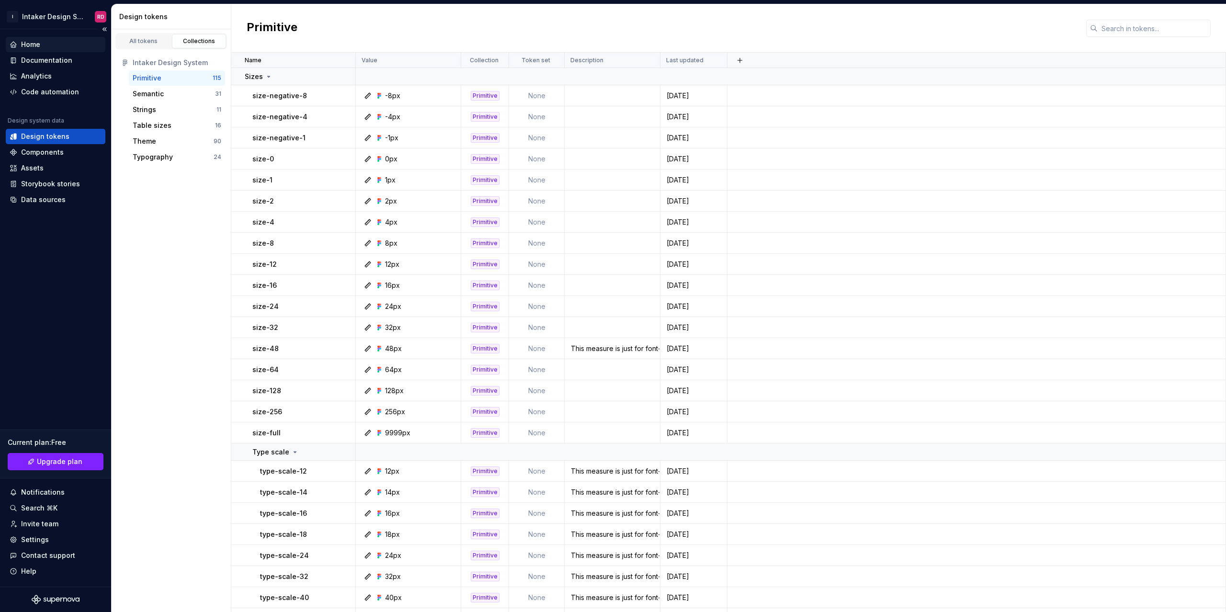
click at [30, 46] on div "Home" at bounding box center [30, 45] width 19 height 10
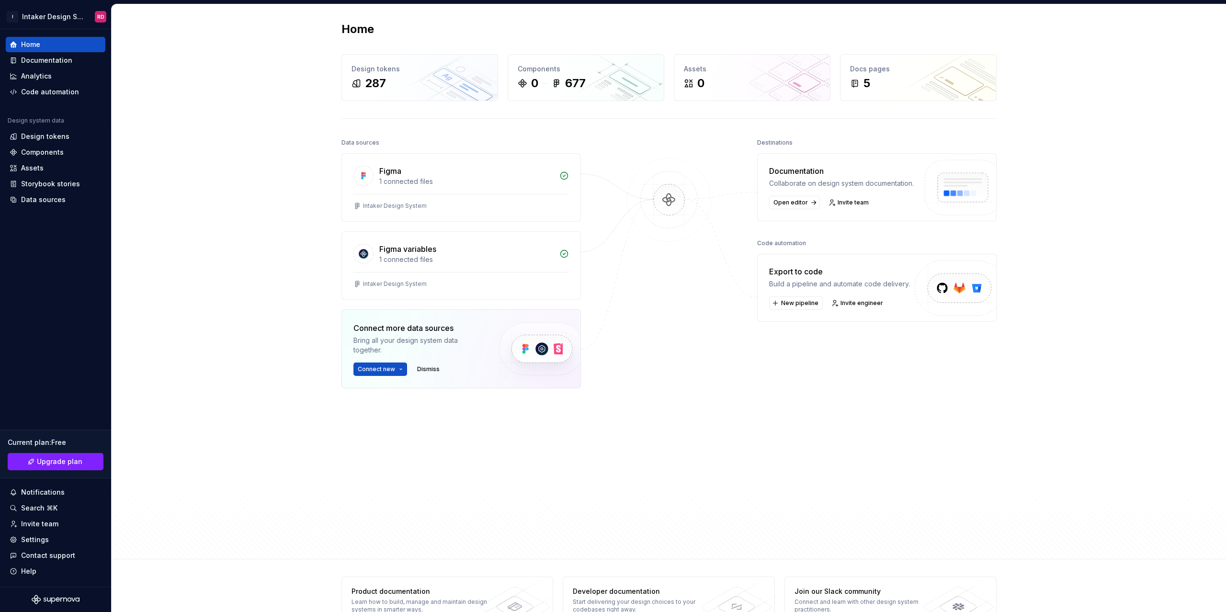
click at [634, 386] on div at bounding box center [669, 319] width 96 height 367
click at [32, 14] on html "I Intaker Design System RD Home Documentation Analytics Code automation Design …" at bounding box center [613, 306] width 1226 height 612
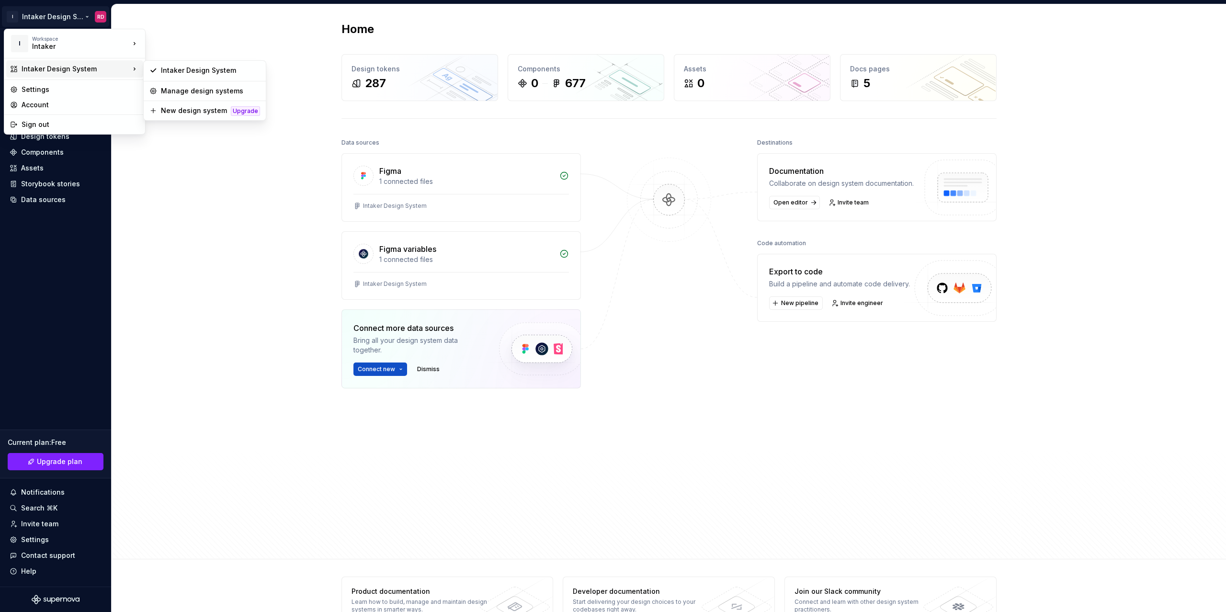
click at [225, 165] on html "I Intaker Design System RD Home Documentation Analytics Code automation Design …" at bounding box center [613, 306] width 1226 height 612
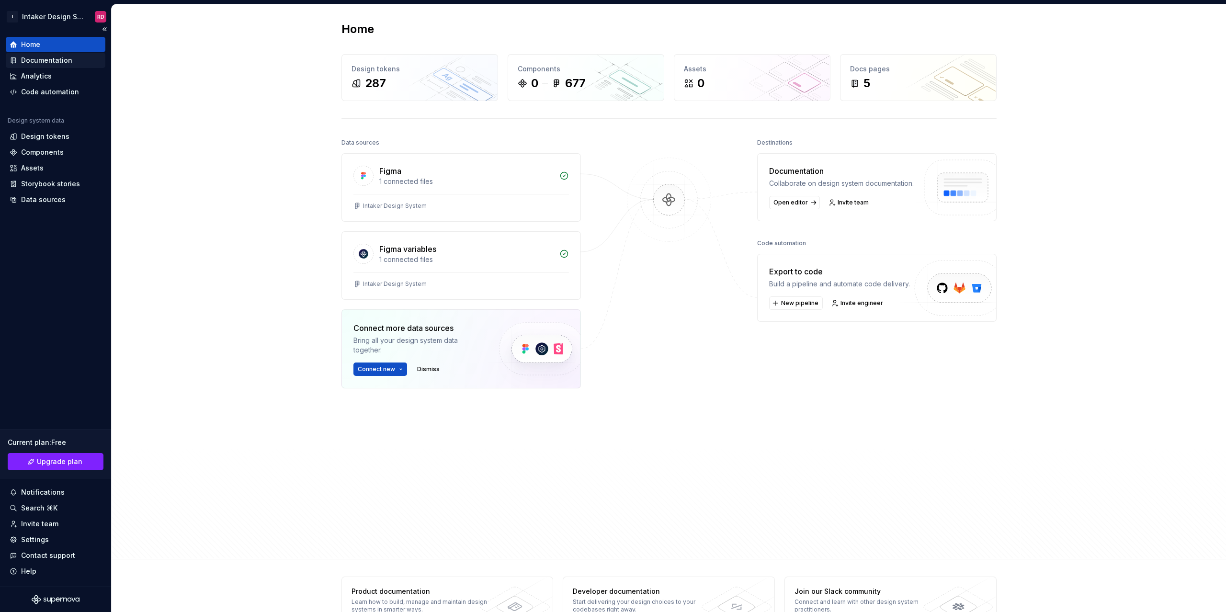
click at [52, 56] on div "Documentation" at bounding box center [46, 61] width 51 height 10
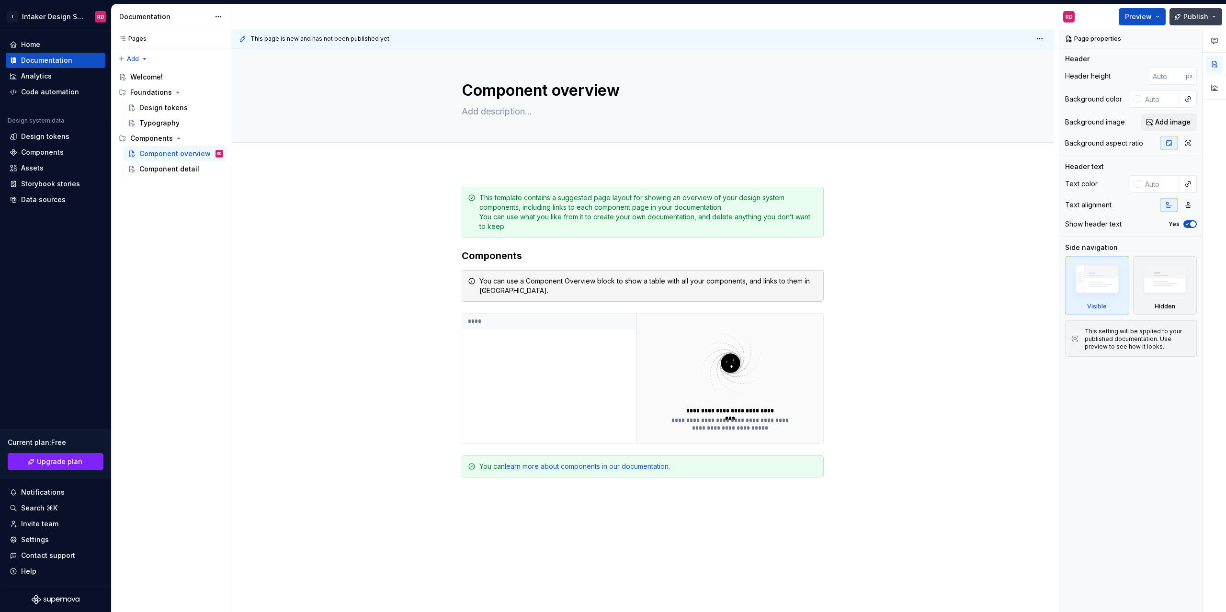
click at [1213, 18] on button "Publish" at bounding box center [1195, 16] width 53 height 17
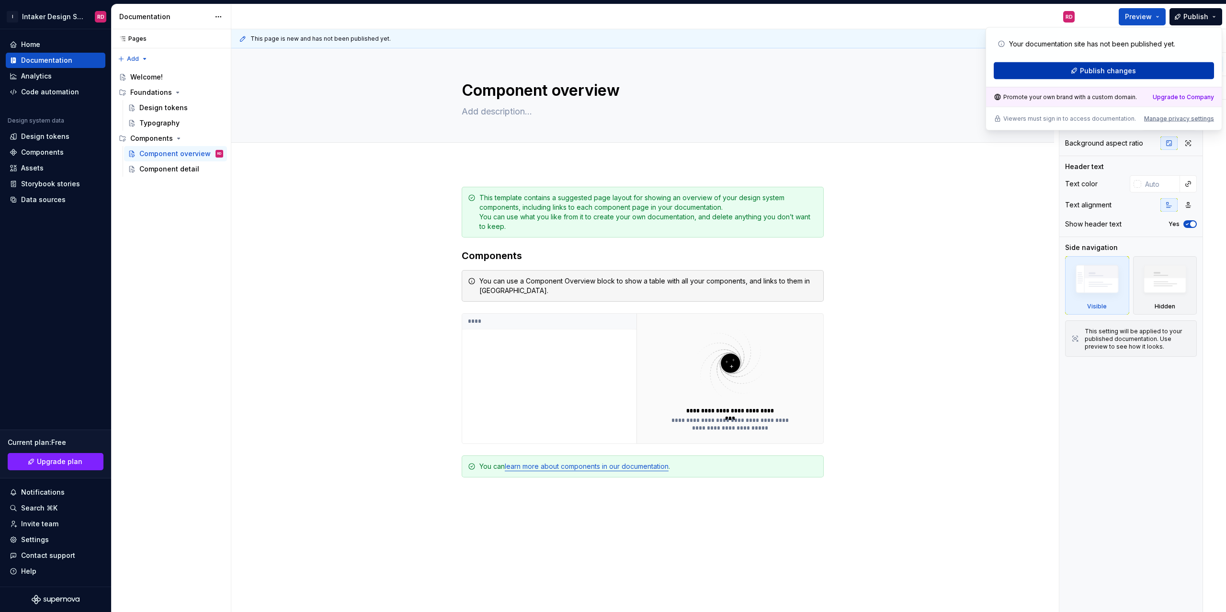
click at [1104, 71] on span "Publish changes" at bounding box center [1108, 71] width 56 height 10
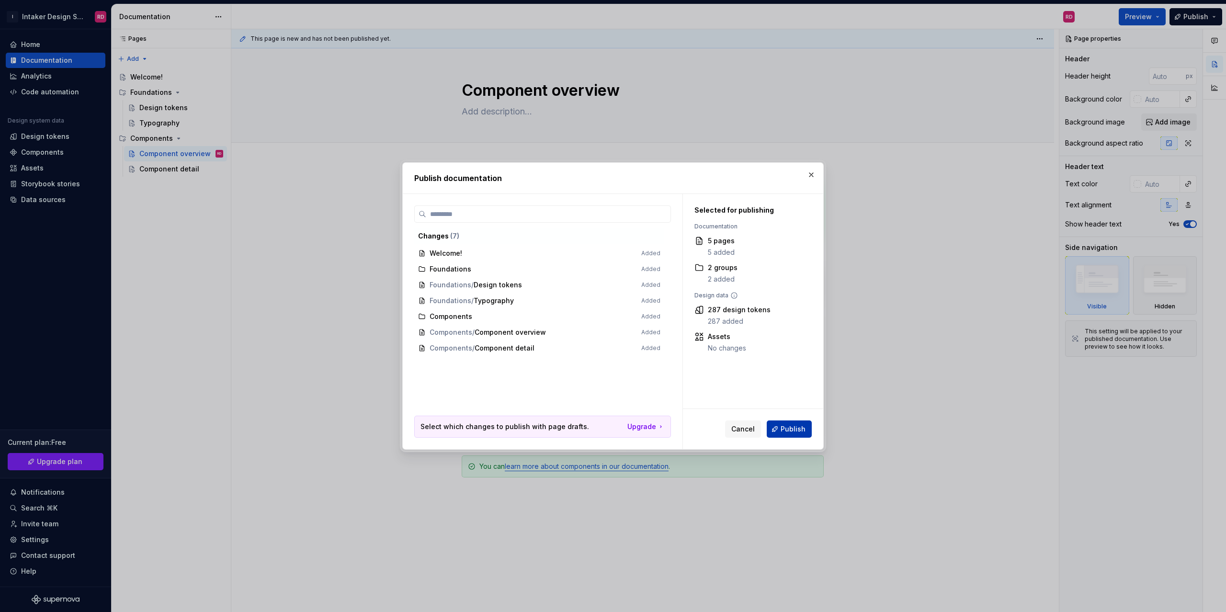
click at [802, 427] on span "Publish" at bounding box center [792, 429] width 25 height 10
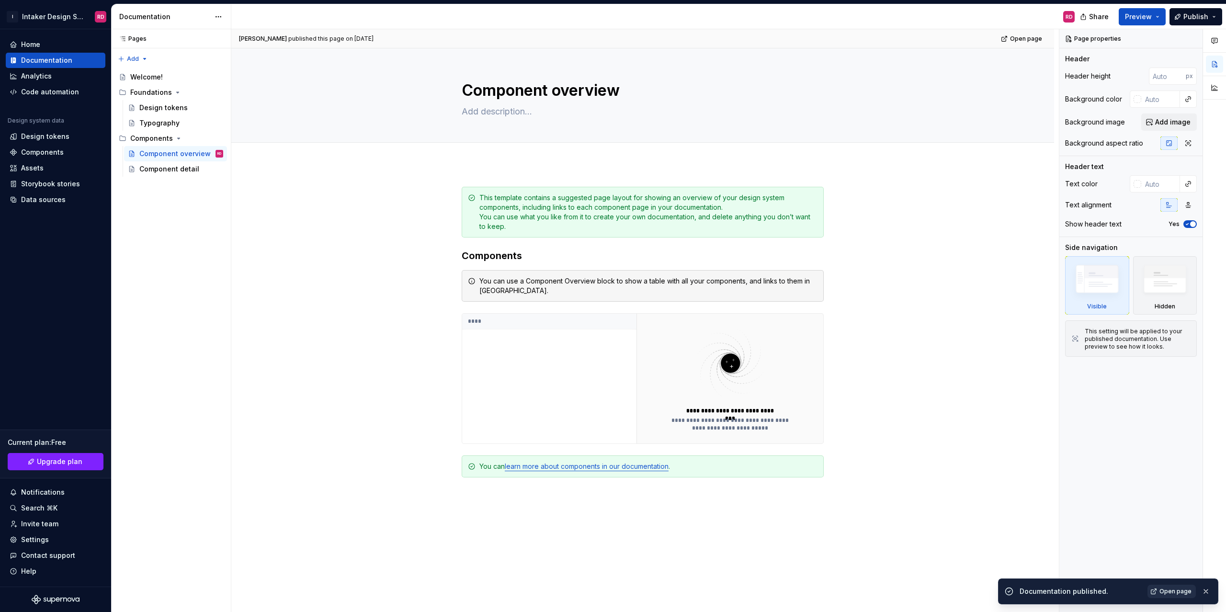
click at [1184, 592] on span "Open page" at bounding box center [1175, 591] width 32 height 8
type textarea "*"
